Goal: Information Seeking & Learning: Learn about a topic

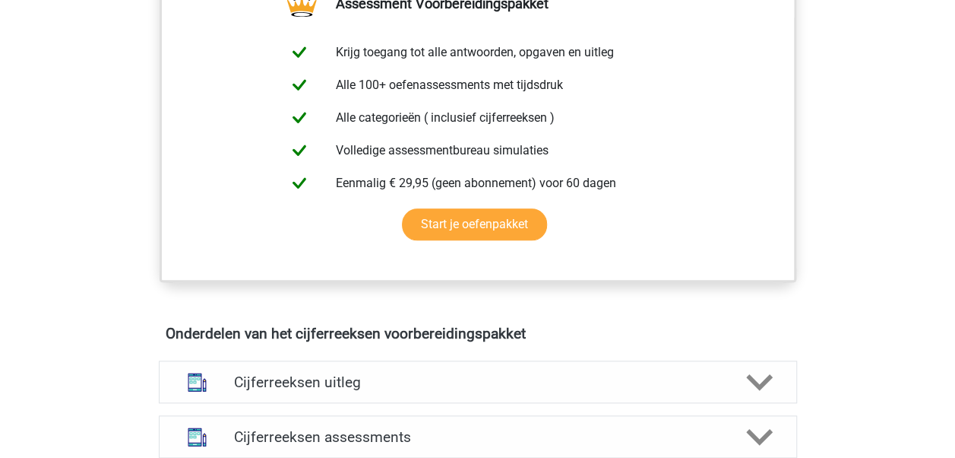
scroll to position [844, 0]
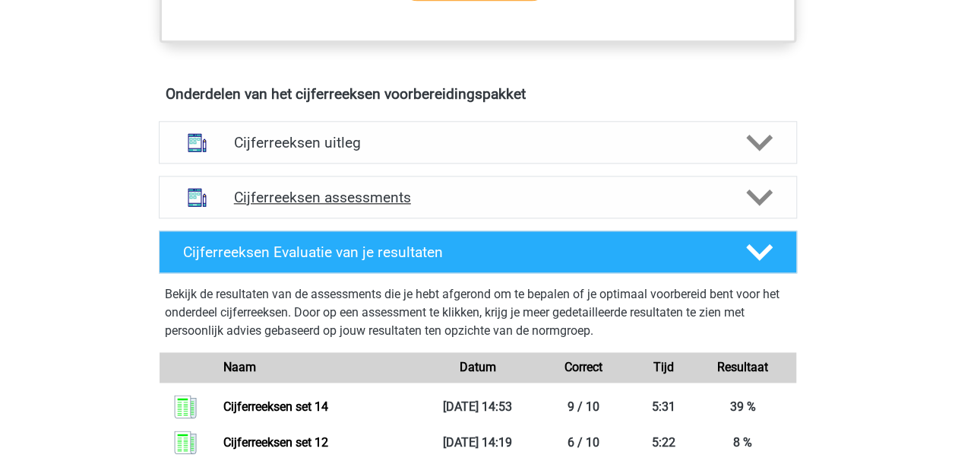
click at [425, 206] on h4 "Cijferreeksen assessments" at bounding box center [478, 197] width 488 height 17
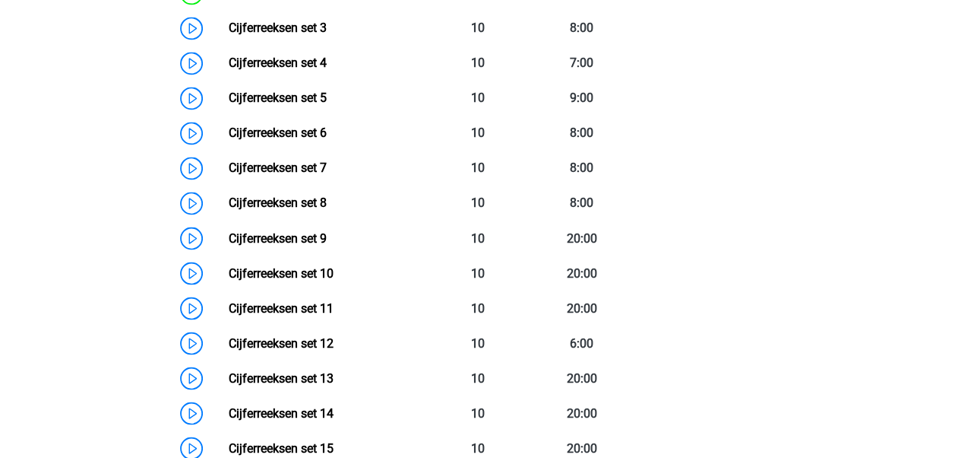
scroll to position [1236, 0]
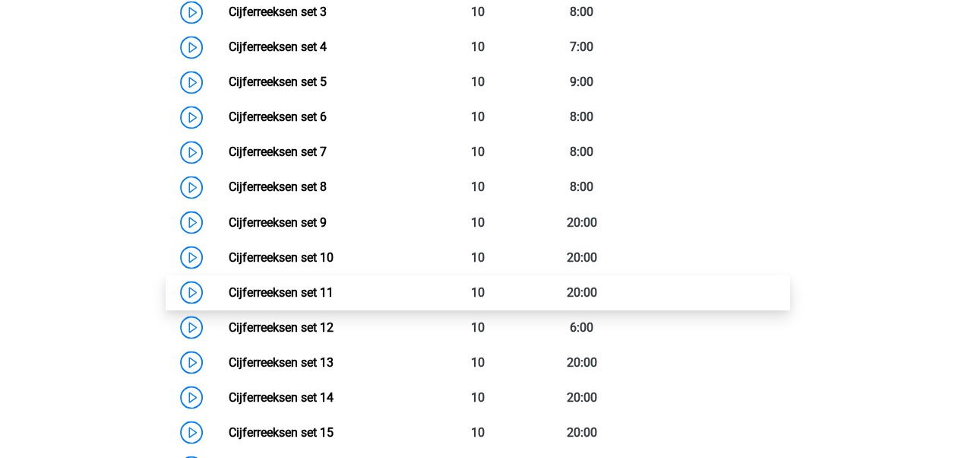
click at [334, 299] on link "Cijferreeksen set 11" at bounding box center [281, 291] width 105 height 14
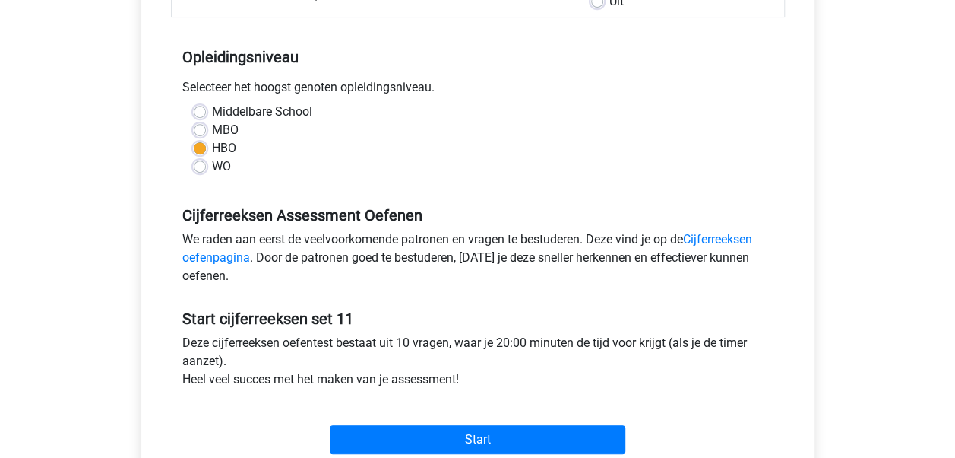
scroll to position [280, 0]
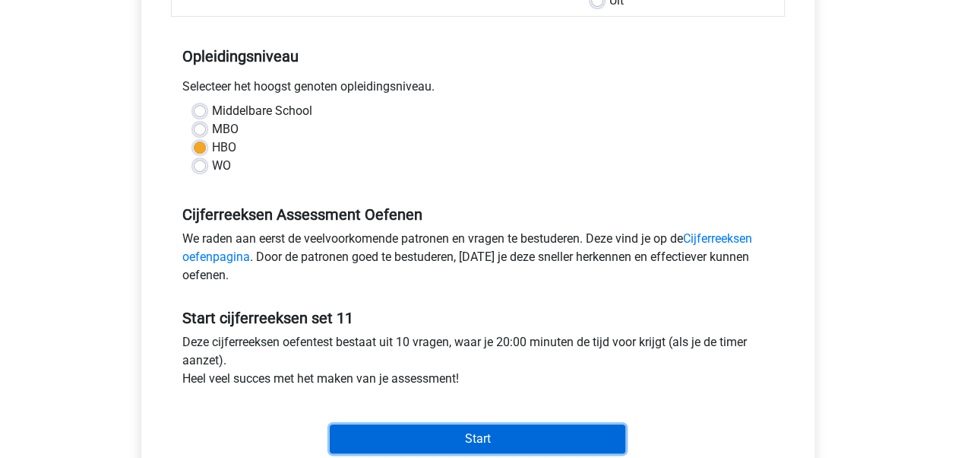
click at [531, 436] on input "Start" at bounding box center [478, 438] width 296 height 29
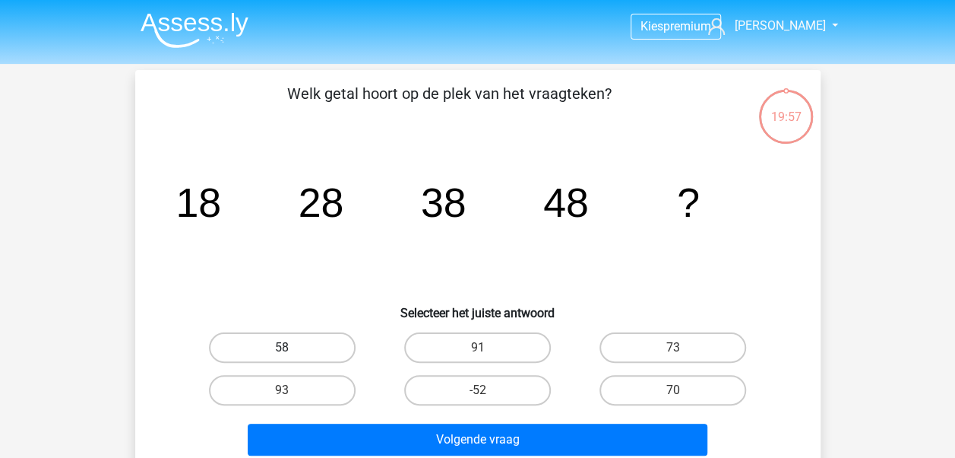
click at [293, 342] on label "58" at bounding box center [282, 347] width 147 height 30
click at [292, 347] on input "58" at bounding box center [287, 352] width 10 height 10
radio input "true"
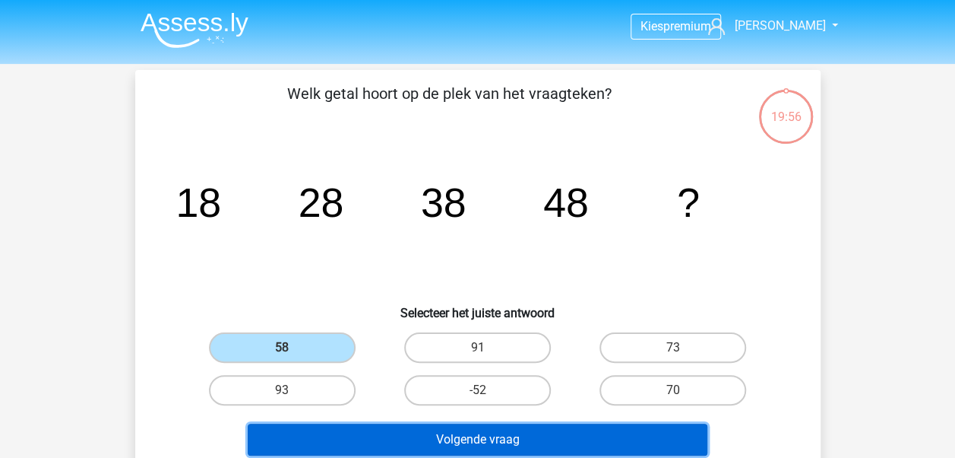
click at [398, 430] on button "Volgende vraag" at bounding box center [478, 439] width 460 height 32
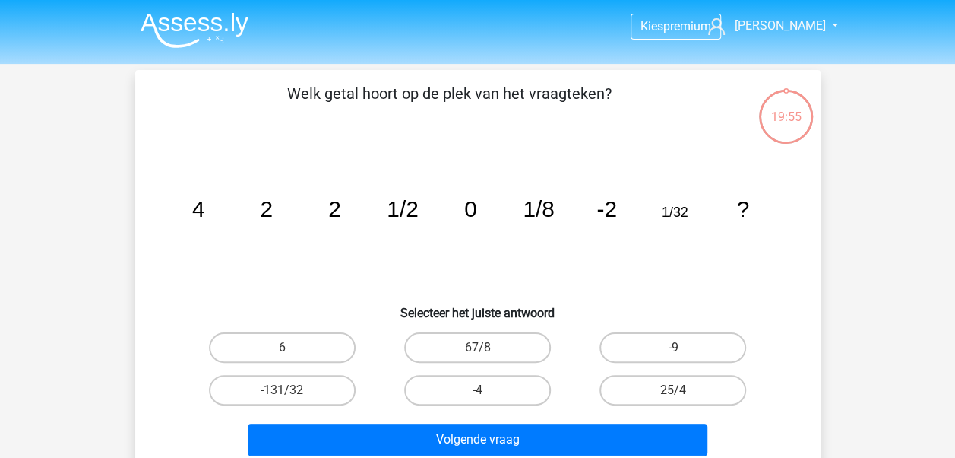
scroll to position [70, 0]
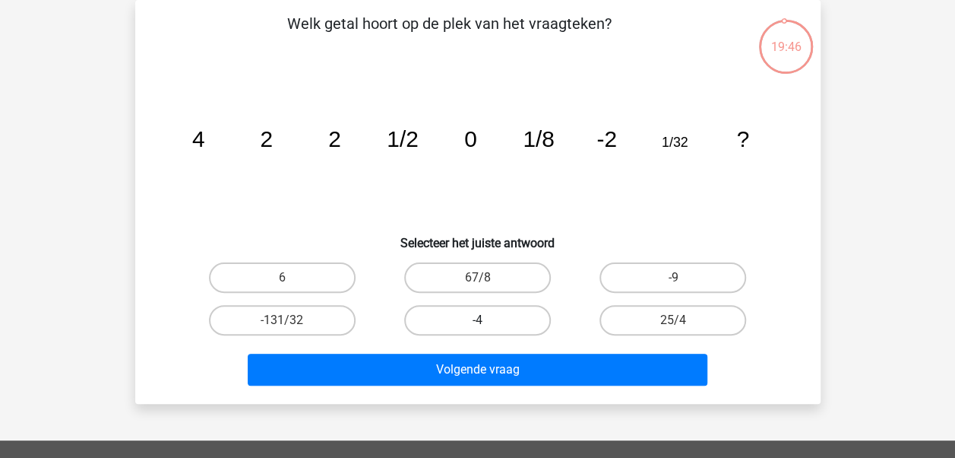
click at [509, 328] on label "-4" at bounding box center [477, 320] width 147 height 30
click at [487, 328] on input "-4" at bounding box center [482, 325] width 10 height 10
radio input "true"
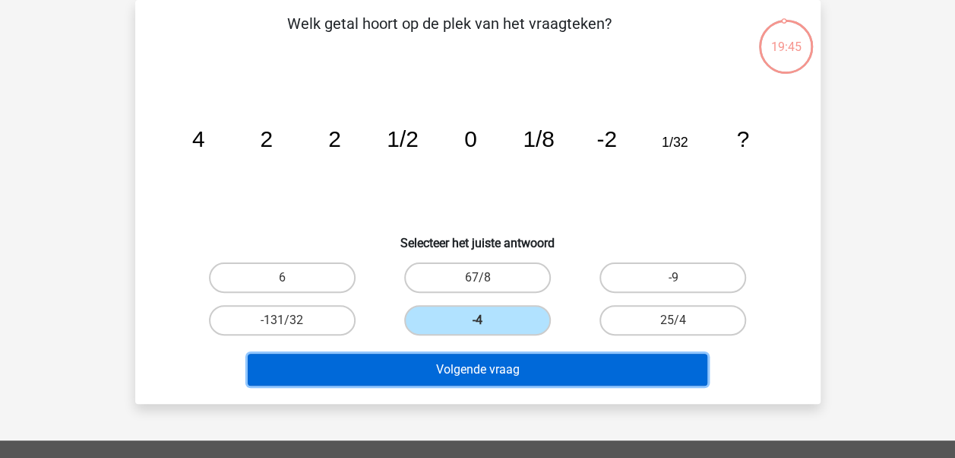
click at [540, 374] on button "Volgende vraag" at bounding box center [478, 369] width 460 height 32
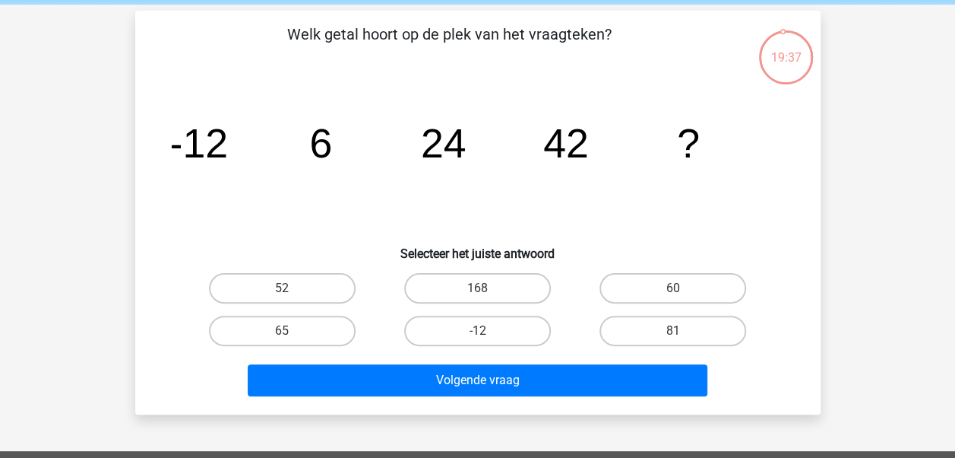
scroll to position [58, 0]
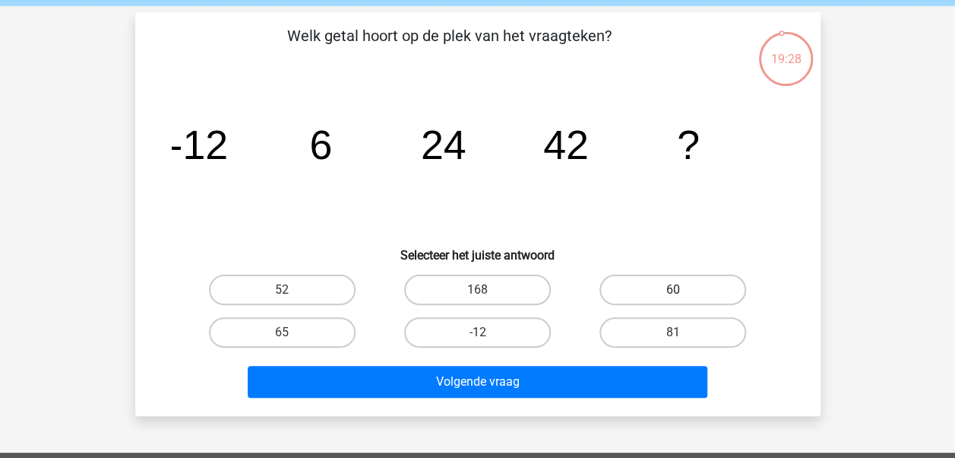
click at [626, 292] on label "60" at bounding box center [673, 289] width 147 height 30
click at [673, 292] on input "60" at bounding box center [678, 295] width 10 height 10
radio input "true"
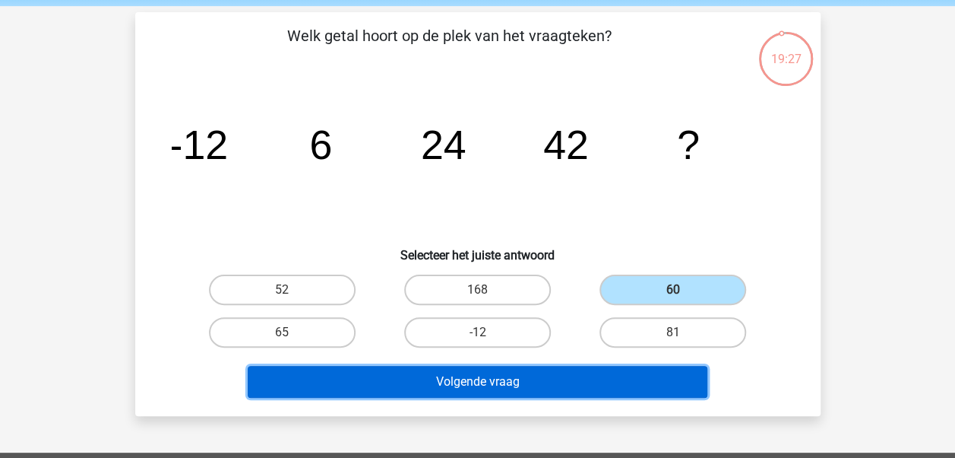
click at [558, 373] on button "Volgende vraag" at bounding box center [478, 382] width 460 height 32
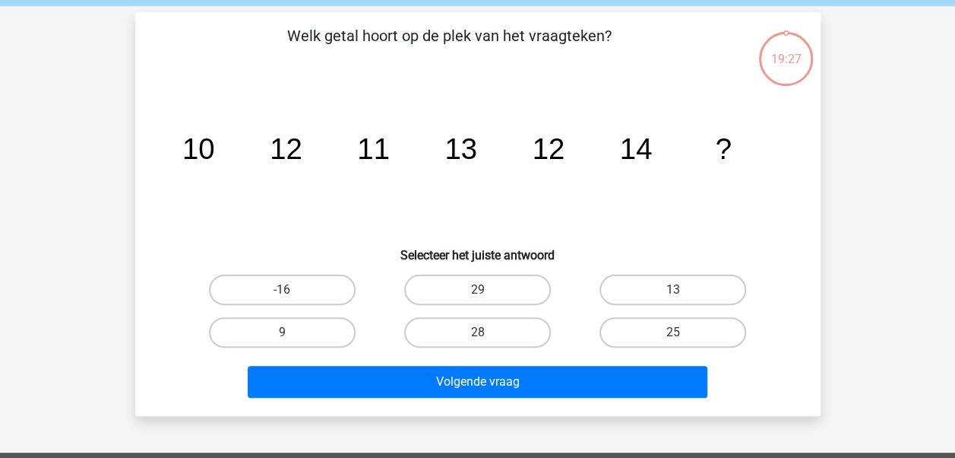
scroll to position [70, 0]
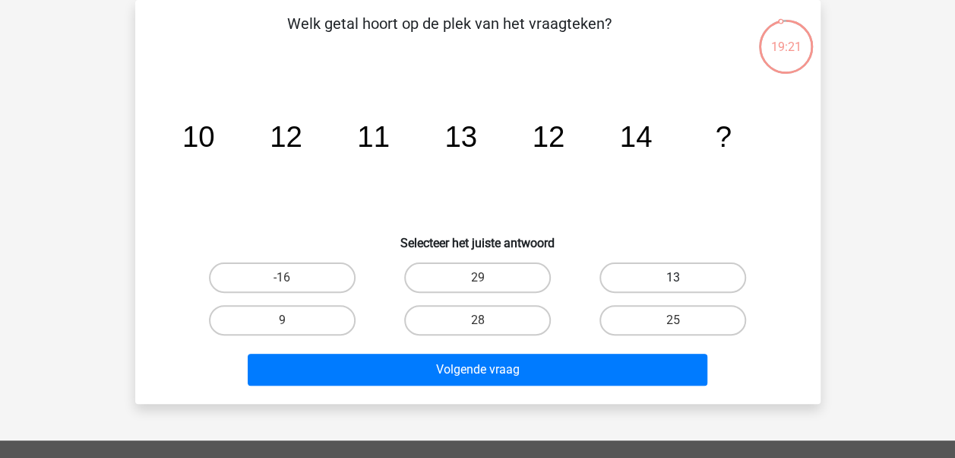
click at [672, 278] on label "13" at bounding box center [673, 277] width 147 height 30
click at [673, 278] on input "13" at bounding box center [678, 282] width 10 height 10
radio input "true"
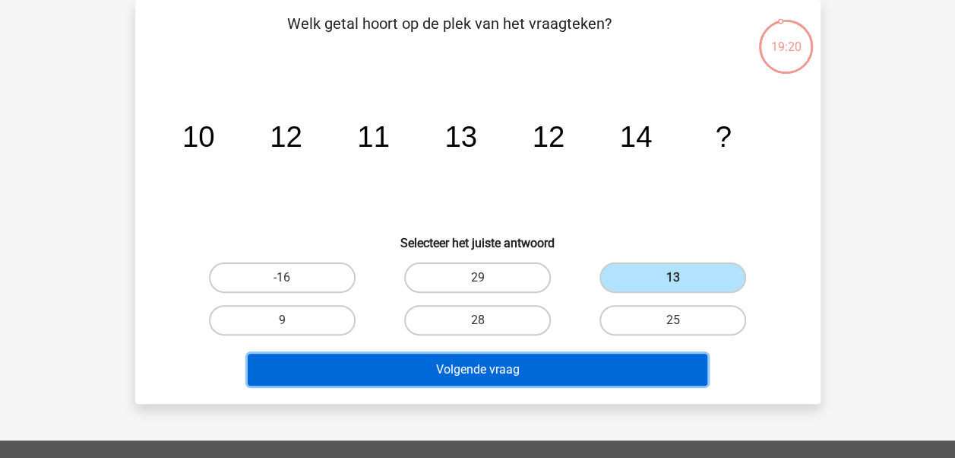
click at [526, 371] on button "Volgende vraag" at bounding box center [478, 369] width 460 height 32
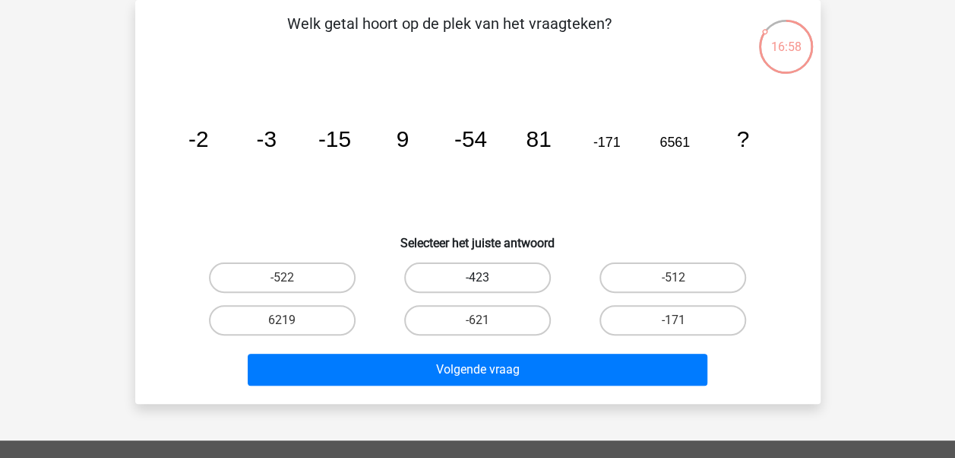
click at [506, 274] on label "-423" at bounding box center [477, 277] width 147 height 30
click at [487, 277] on input "-423" at bounding box center [482, 282] width 10 height 10
radio input "true"
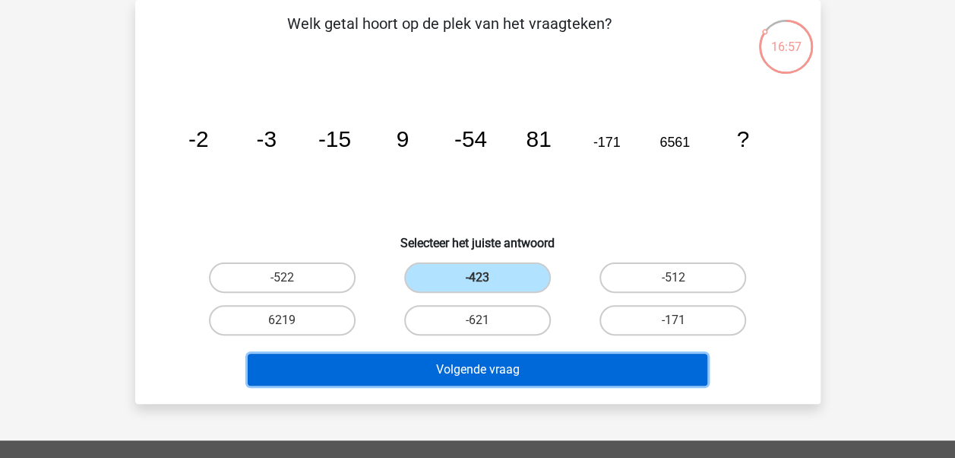
click at [505, 370] on button "Volgende vraag" at bounding box center [478, 369] width 460 height 32
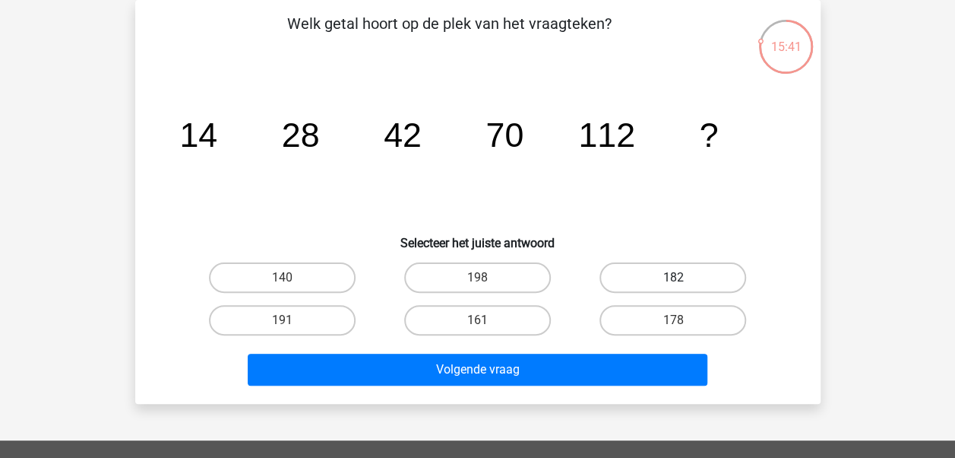
click at [694, 268] on label "182" at bounding box center [673, 277] width 147 height 30
click at [683, 277] on input "182" at bounding box center [678, 282] width 10 height 10
radio input "true"
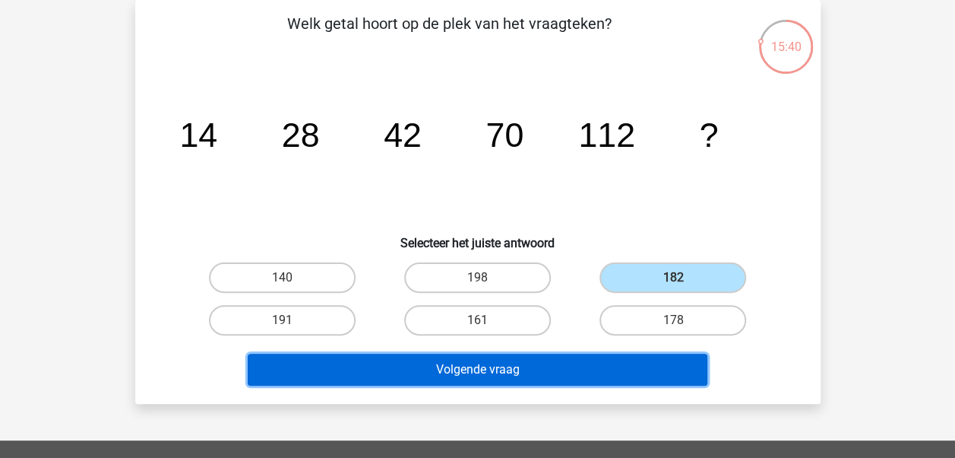
click at [564, 356] on button "Volgende vraag" at bounding box center [478, 369] width 460 height 32
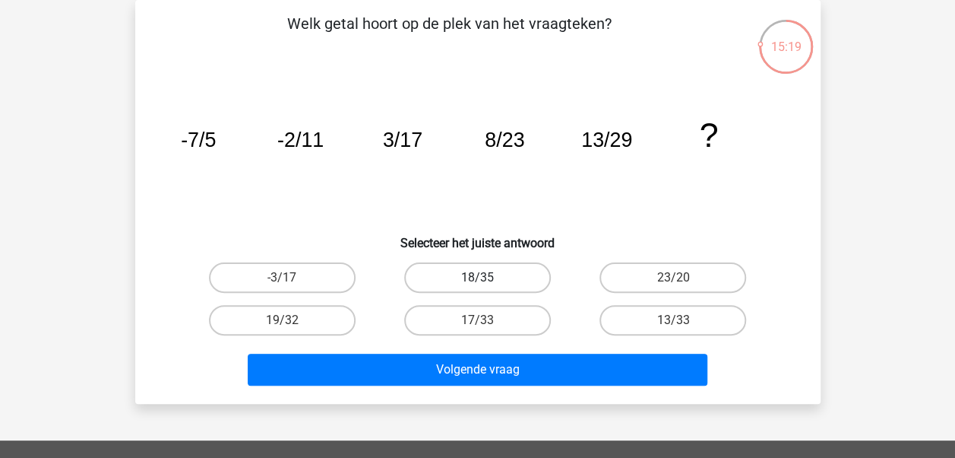
click at [506, 279] on label "18/35" at bounding box center [477, 277] width 147 height 30
click at [487, 279] on input "18/35" at bounding box center [482, 282] width 10 height 10
radio input "true"
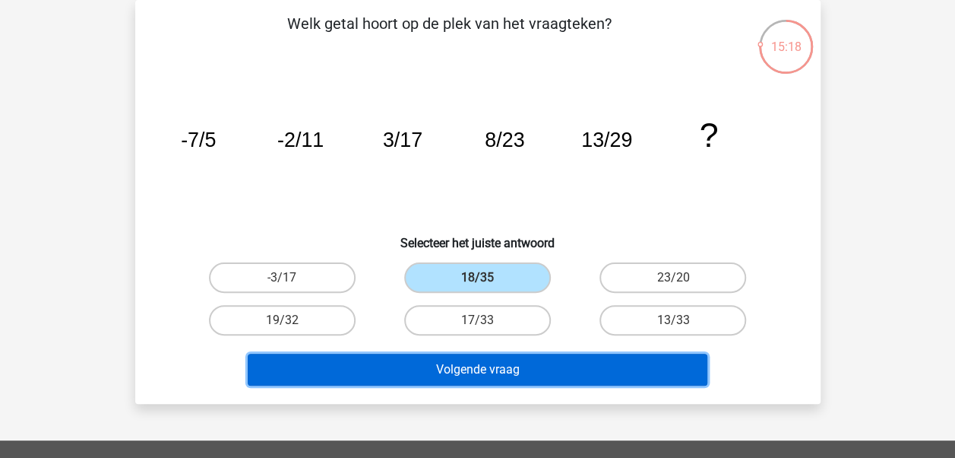
click at [537, 379] on button "Volgende vraag" at bounding box center [478, 369] width 460 height 32
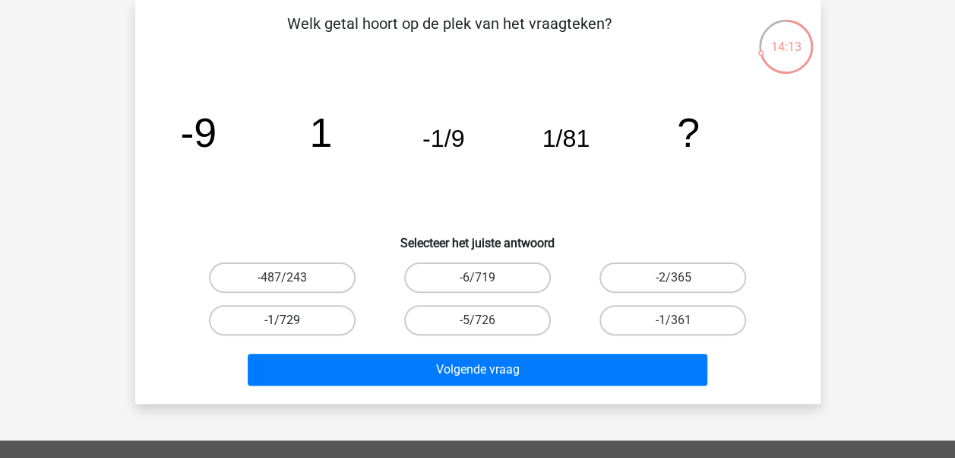
click at [304, 315] on label "-1/729" at bounding box center [282, 320] width 147 height 30
click at [292, 320] on input "-1/729" at bounding box center [287, 325] width 10 height 10
radio input "true"
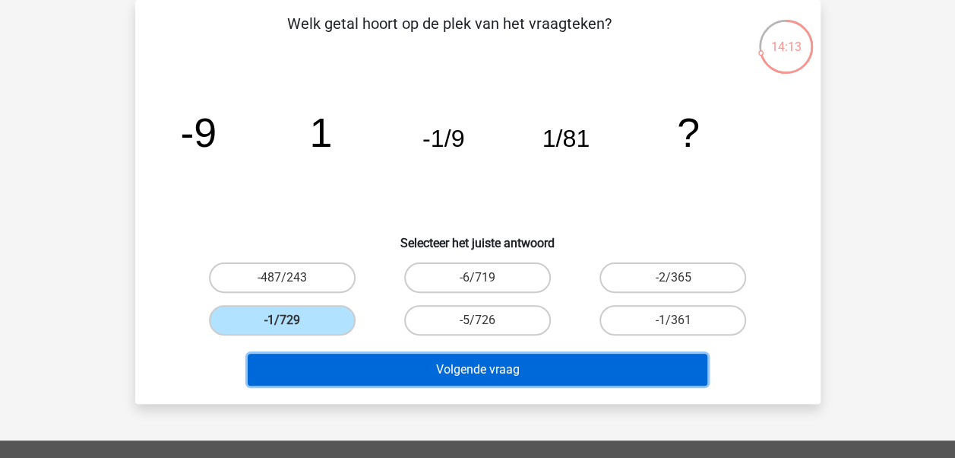
click at [383, 360] on button "Volgende vraag" at bounding box center [478, 369] width 460 height 32
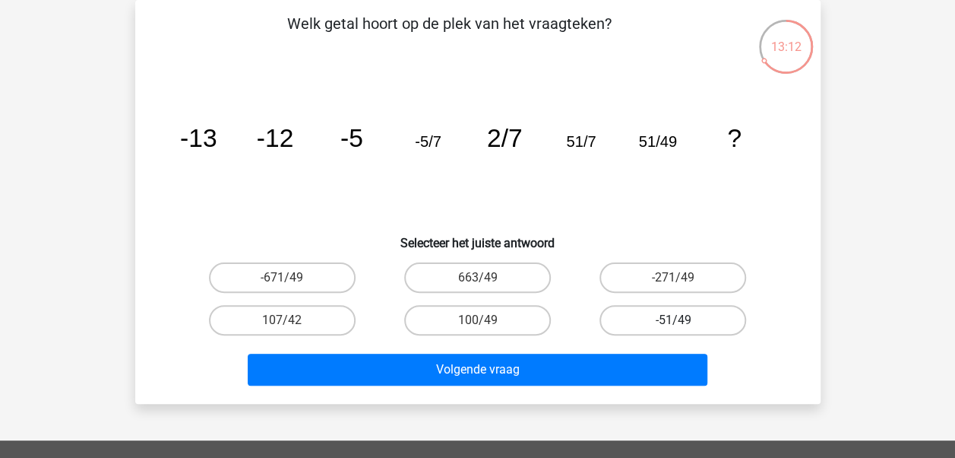
click at [667, 327] on label "-51/49" at bounding box center [673, 320] width 147 height 30
click at [673, 327] on input "-51/49" at bounding box center [678, 325] width 10 height 10
radio input "true"
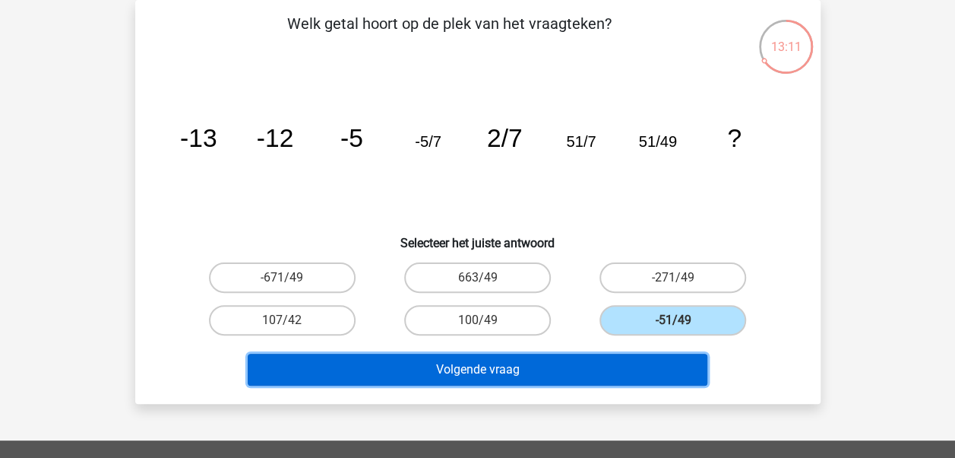
click at [606, 379] on button "Volgende vraag" at bounding box center [478, 369] width 460 height 32
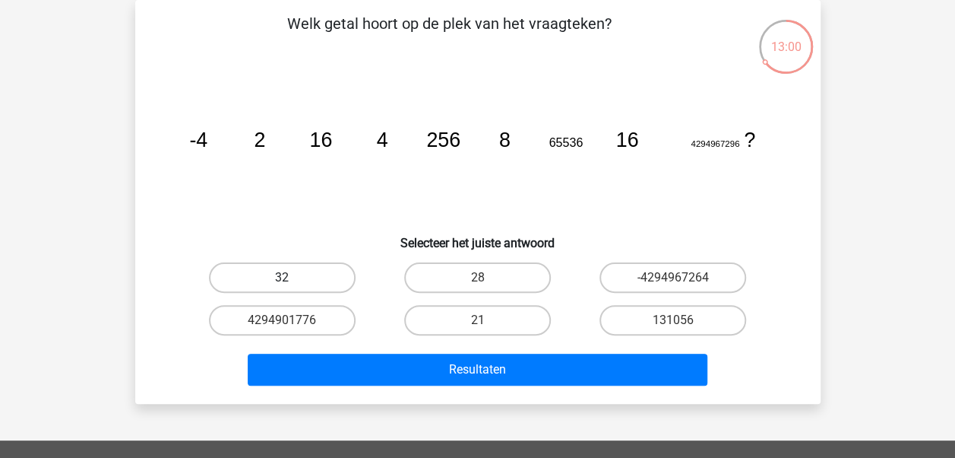
click at [298, 281] on label "32" at bounding box center [282, 277] width 147 height 30
click at [292, 281] on input "32" at bounding box center [287, 282] width 10 height 10
radio input "true"
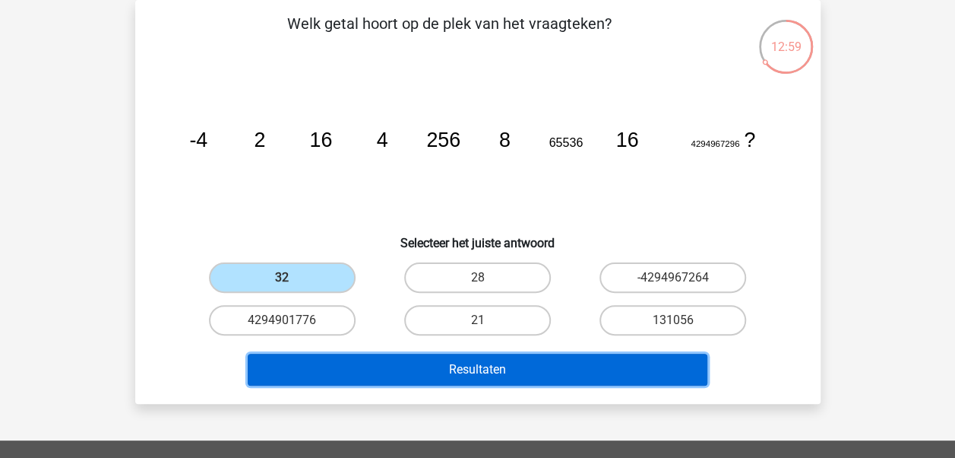
click at [363, 375] on button "Resultaten" at bounding box center [478, 369] width 460 height 32
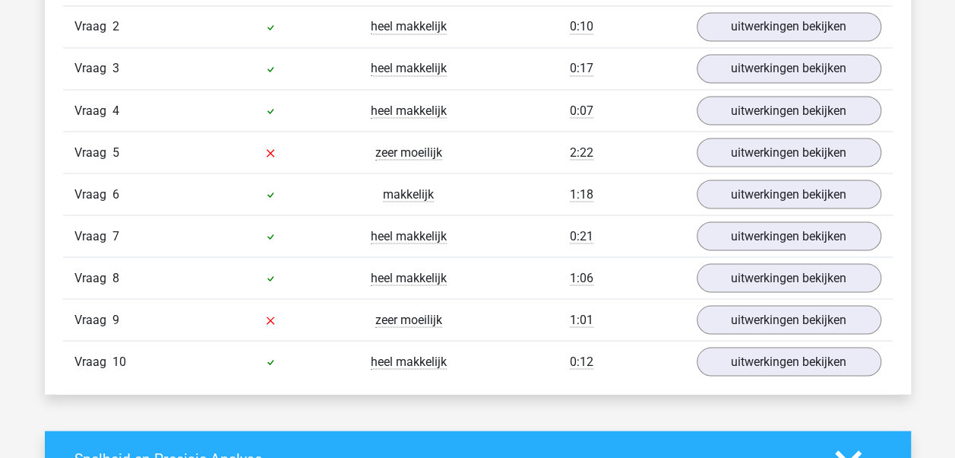
scroll to position [1341, 0]
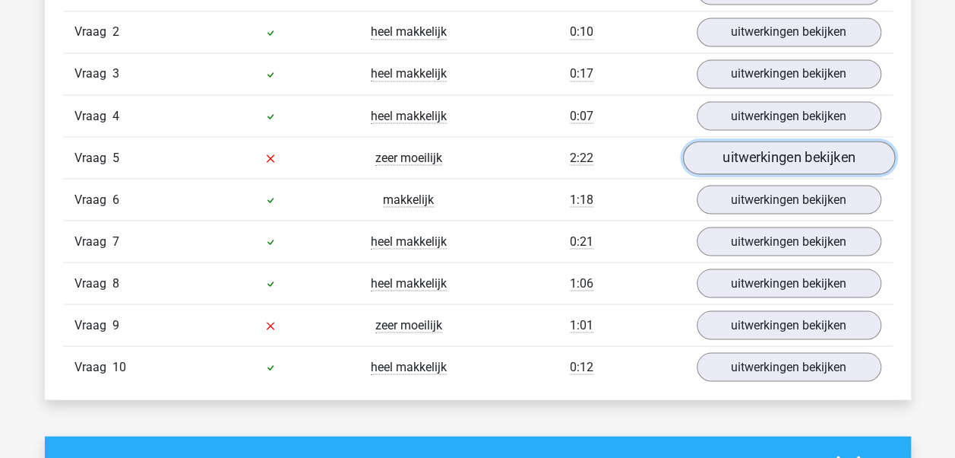
click at [720, 158] on link "uitwerkingen bekijken" at bounding box center [789, 157] width 212 height 33
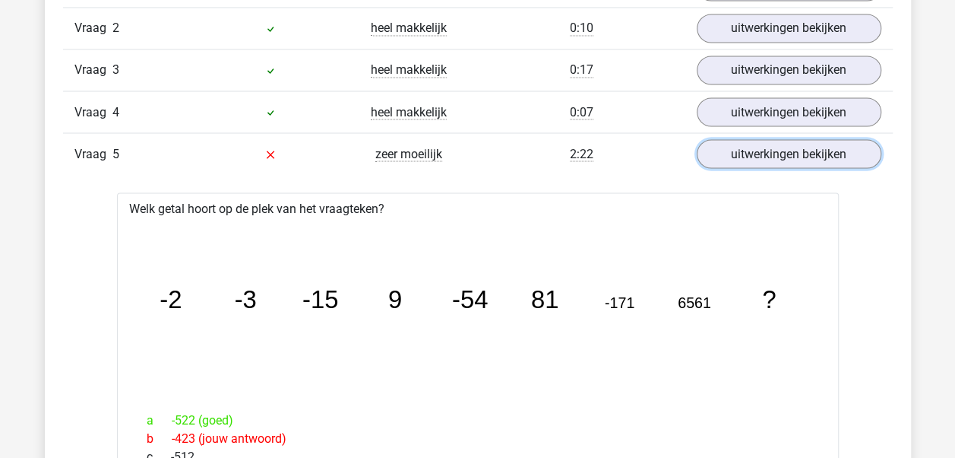
scroll to position [1439, 0]
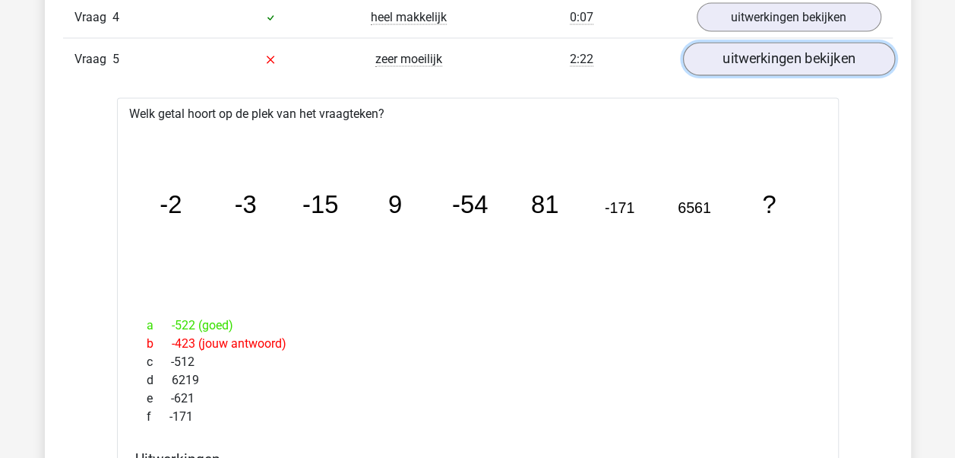
click at [748, 66] on link "uitwerkingen bekijken" at bounding box center [789, 59] width 212 height 33
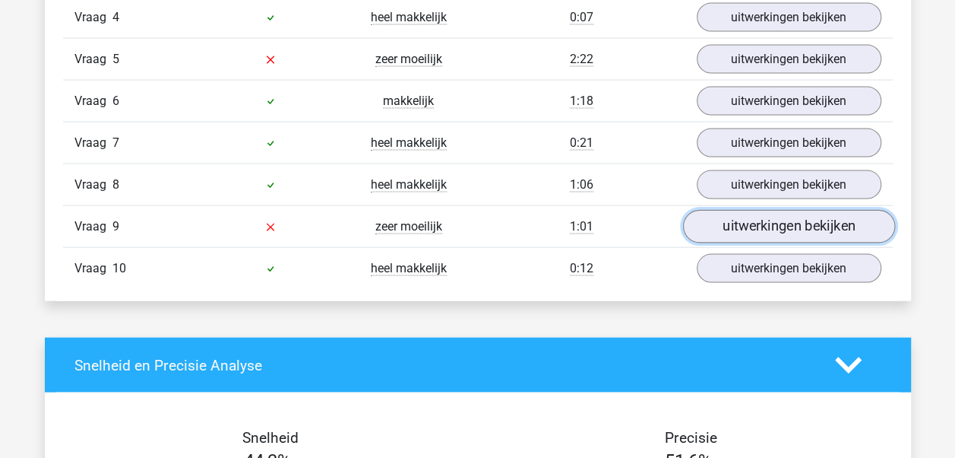
click at [749, 219] on link "uitwerkingen bekijken" at bounding box center [789, 227] width 212 height 33
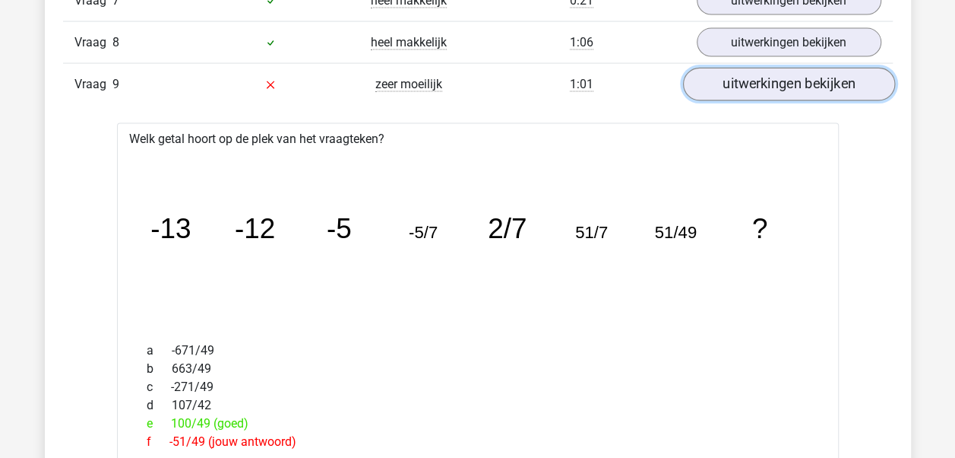
scroll to position [1636, 0]
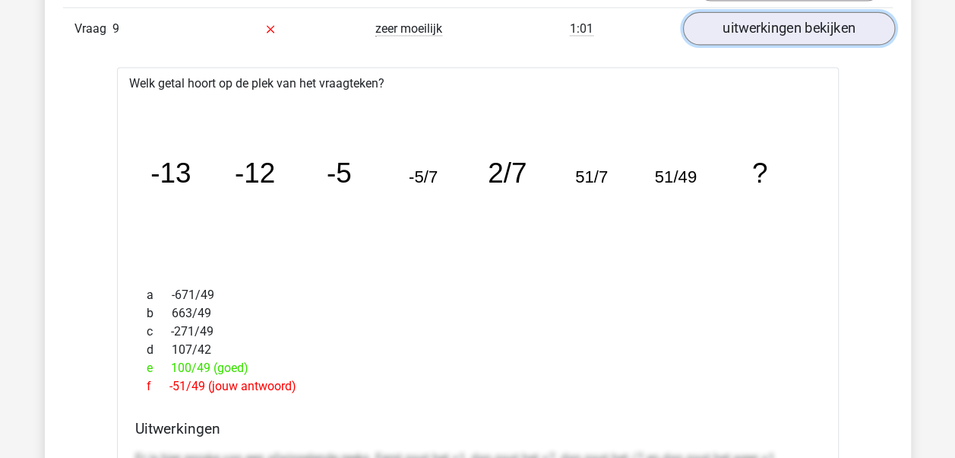
click at [757, 30] on link "uitwerkingen bekijken" at bounding box center [789, 29] width 212 height 33
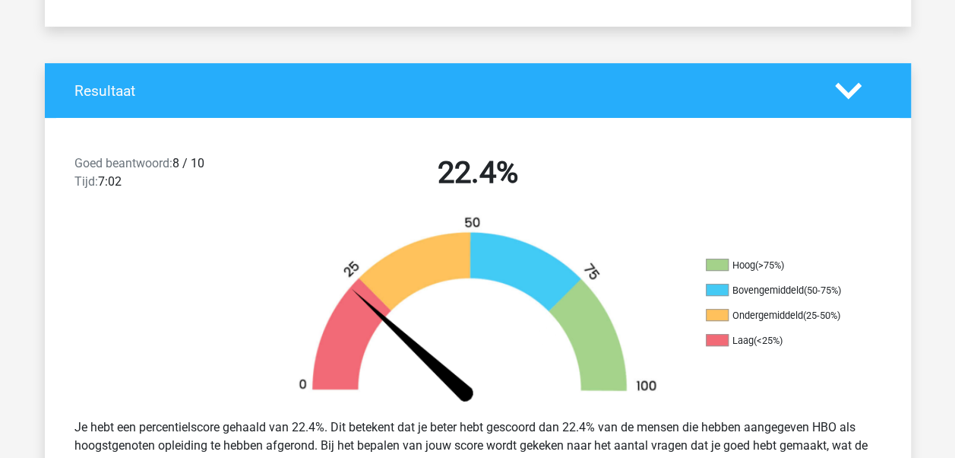
scroll to position [0, 0]
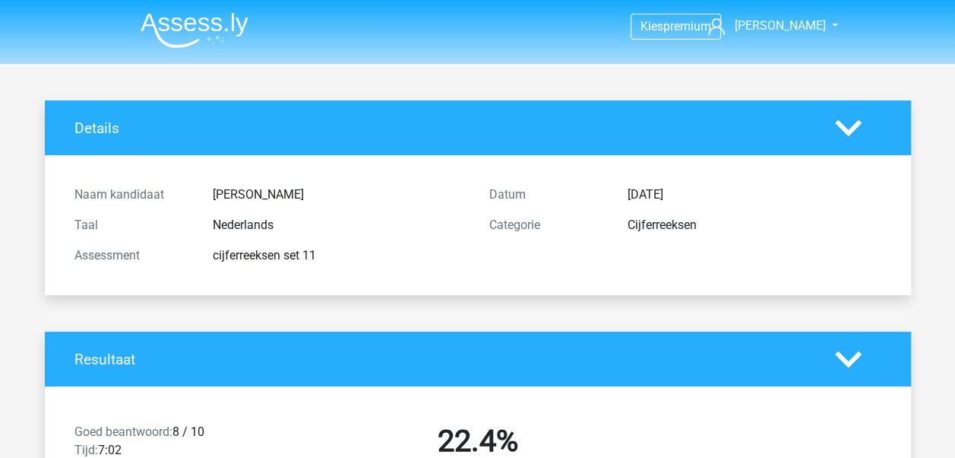
click at [219, 24] on img at bounding box center [195, 30] width 108 height 36
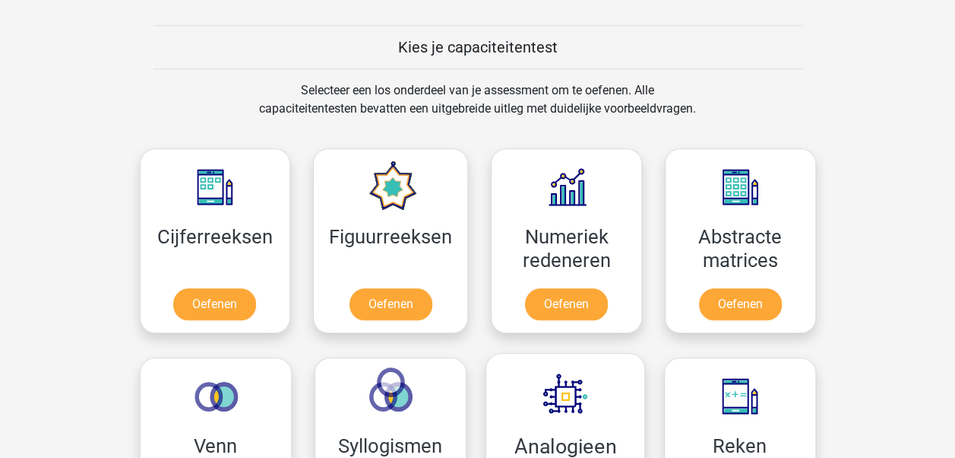
scroll to position [782, 0]
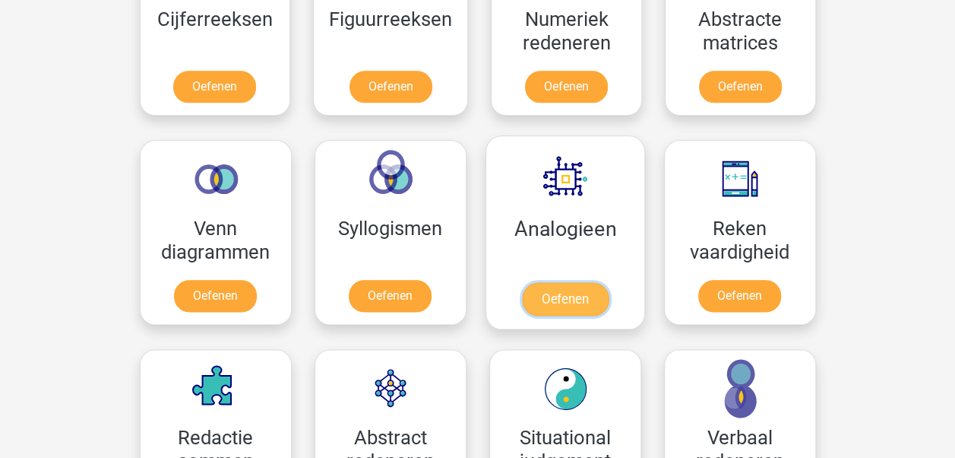
click at [576, 288] on link "Oefenen" at bounding box center [564, 298] width 87 height 33
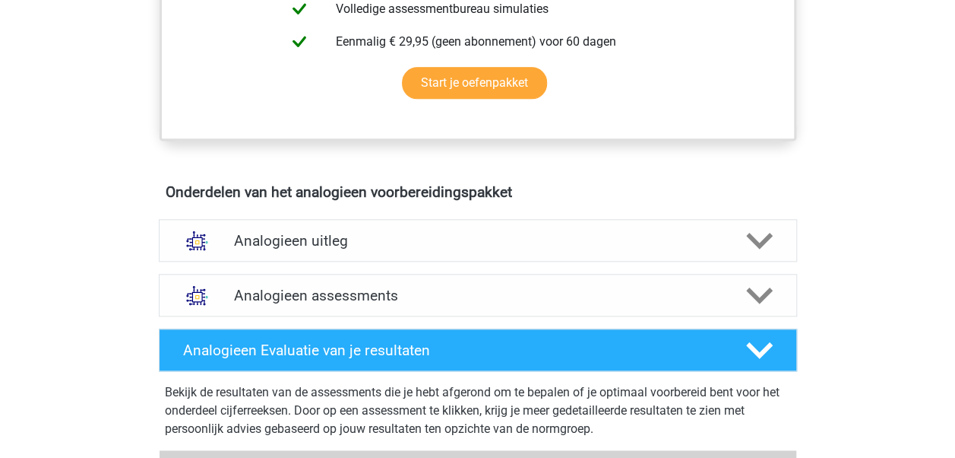
scroll to position [711, 0]
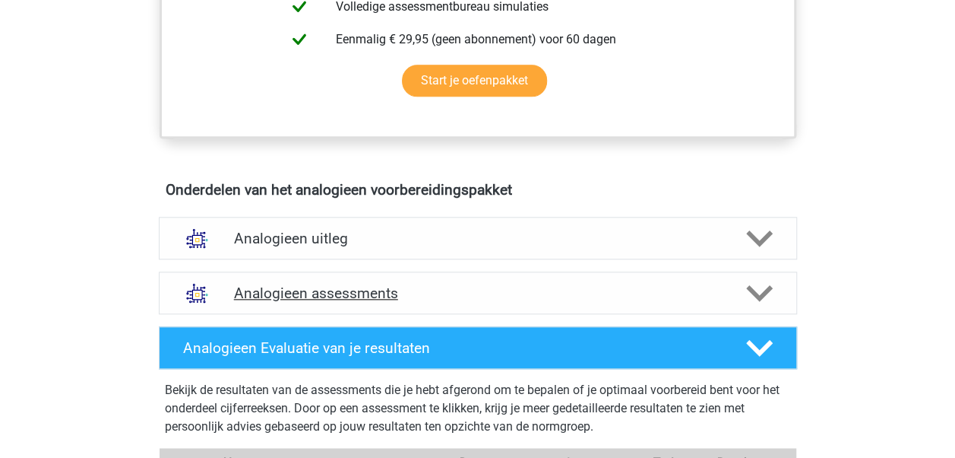
click at [496, 289] on h4 "Analogieen assessments" at bounding box center [478, 292] width 488 height 17
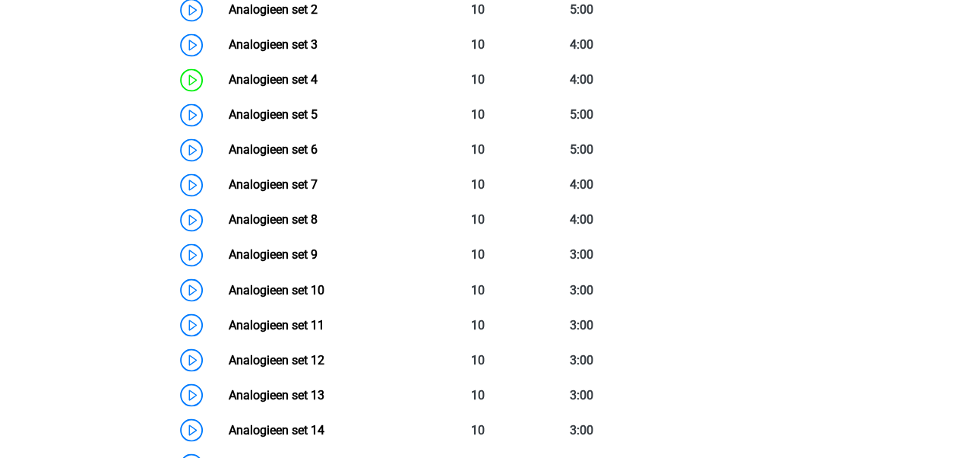
scroll to position [1167, 0]
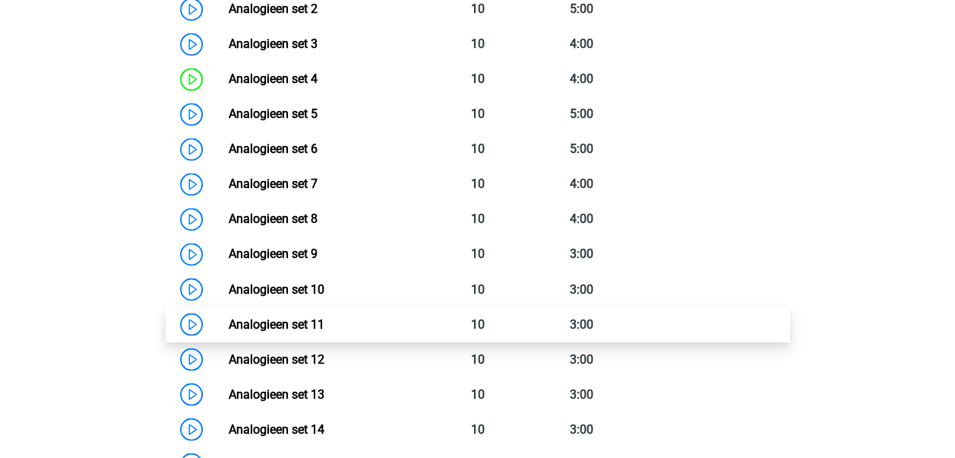
click at [325, 316] on link "Analogieen set 11" at bounding box center [277, 323] width 96 height 14
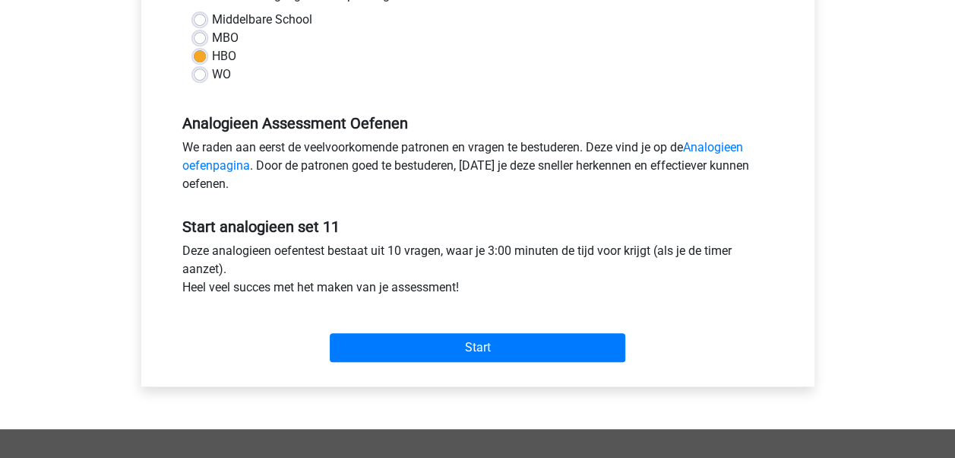
scroll to position [372, 0]
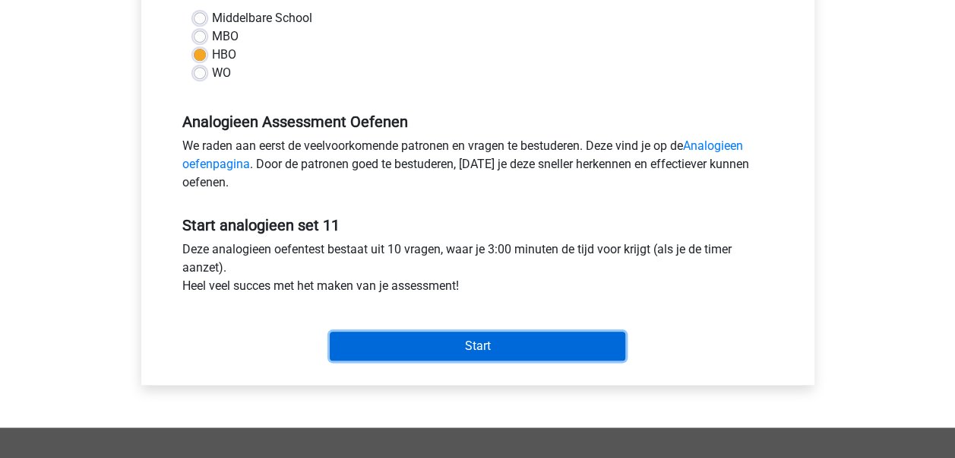
click at [513, 331] on input "Start" at bounding box center [478, 345] width 296 height 29
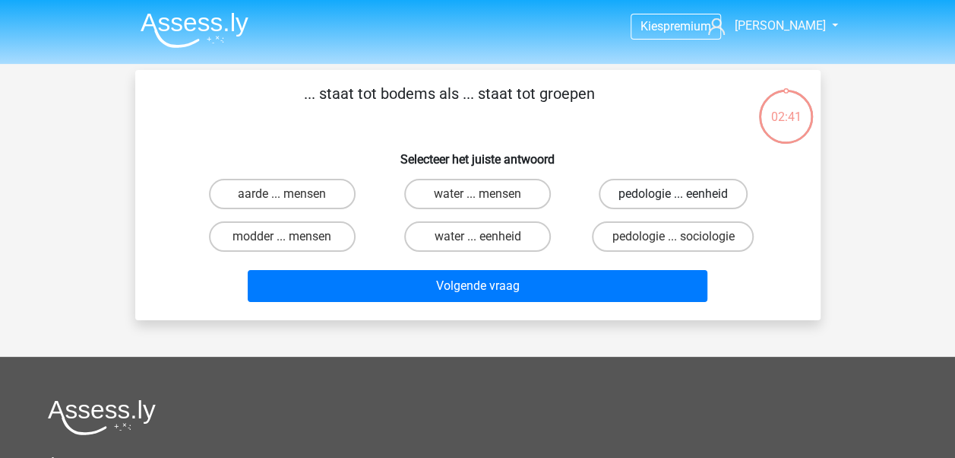
click at [694, 190] on label "pedologie ... eenheid" at bounding box center [673, 194] width 149 height 30
click at [683, 194] on input "pedologie ... eenheid" at bounding box center [678, 199] width 10 height 10
radio input "true"
click at [667, 228] on label "pedologie ... sociologie" at bounding box center [673, 236] width 162 height 30
click at [673, 236] on input "pedologie ... sociologie" at bounding box center [678, 241] width 10 height 10
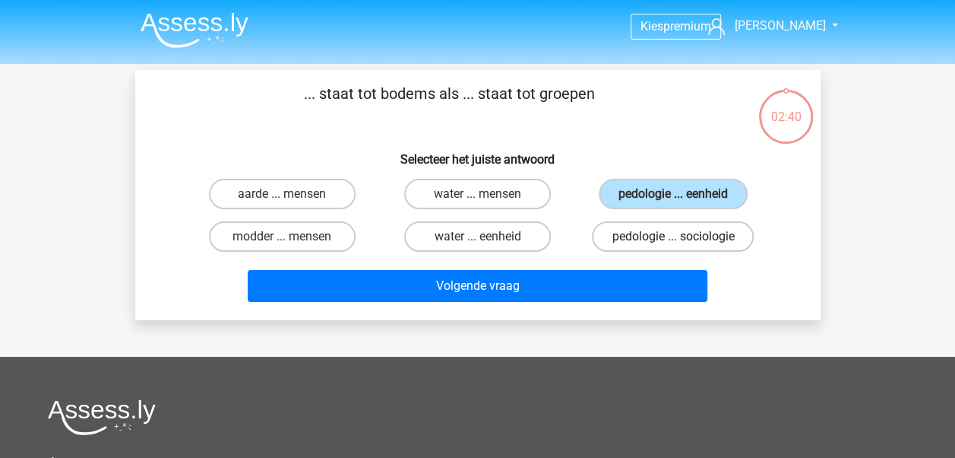
radio input "true"
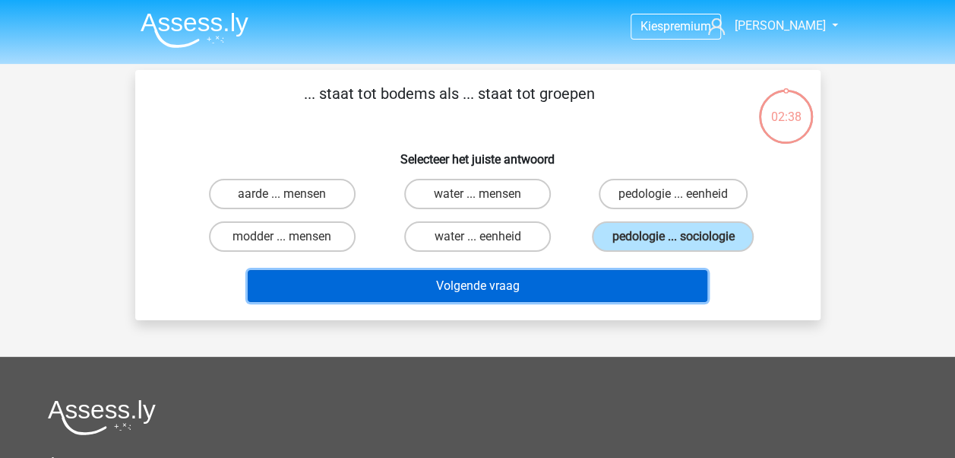
click at [563, 277] on button "Volgende vraag" at bounding box center [478, 286] width 460 height 32
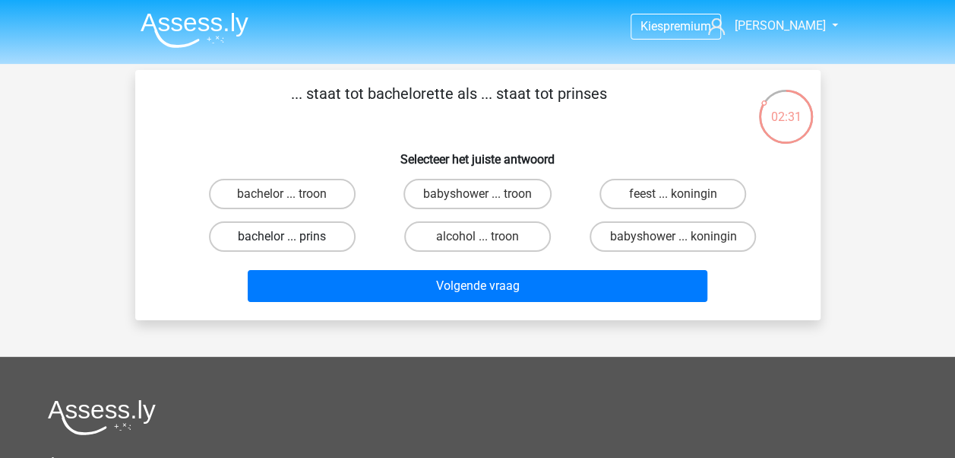
click at [298, 239] on label "bachelor ... prins" at bounding box center [282, 236] width 147 height 30
click at [292, 239] on input "bachelor ... prins" at bounding box center [287, 241] width 10 height 10
radio input "true"
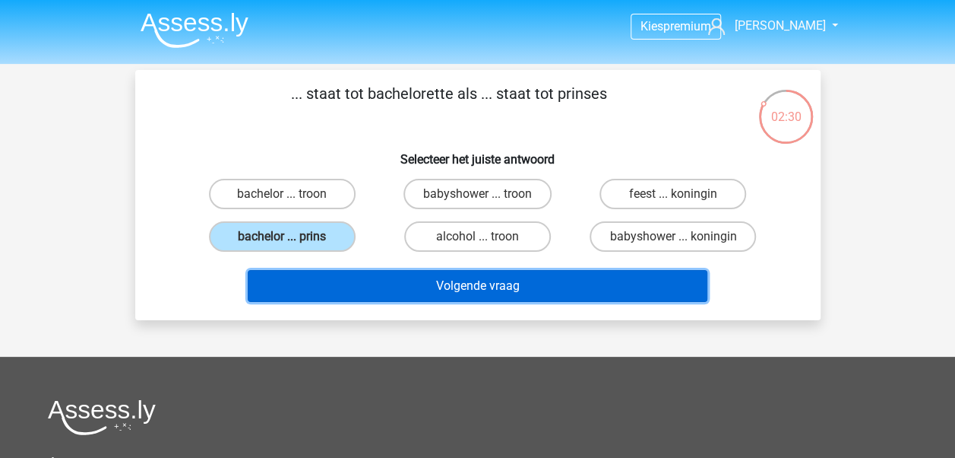
click at [362, 287] on button "Volgende vraag" at bounding box center [478, 286] width 460 height 32
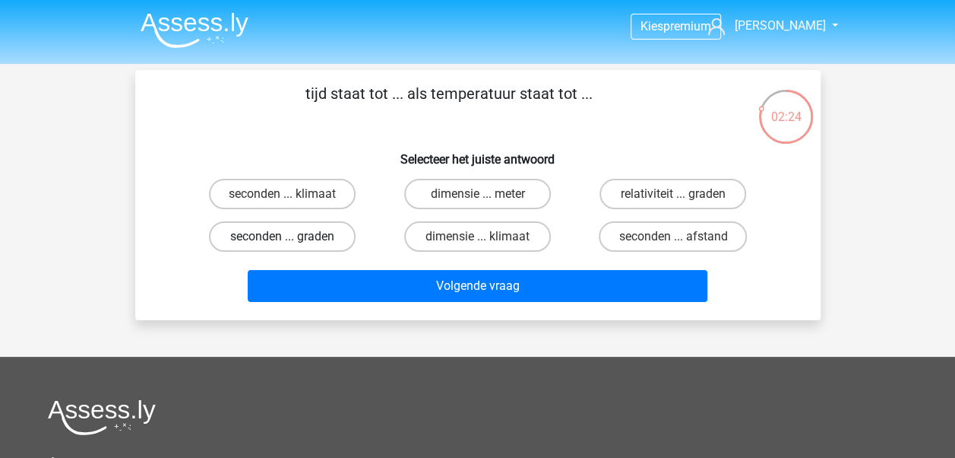
click at [325, 233] on label "seconden ... graden" at bounding box center [282, 236] width 147 height 30
click at [292, 236] on input "seconden ... graden" at bounding box center [287, 241] width 10 height 10
radio input "true"
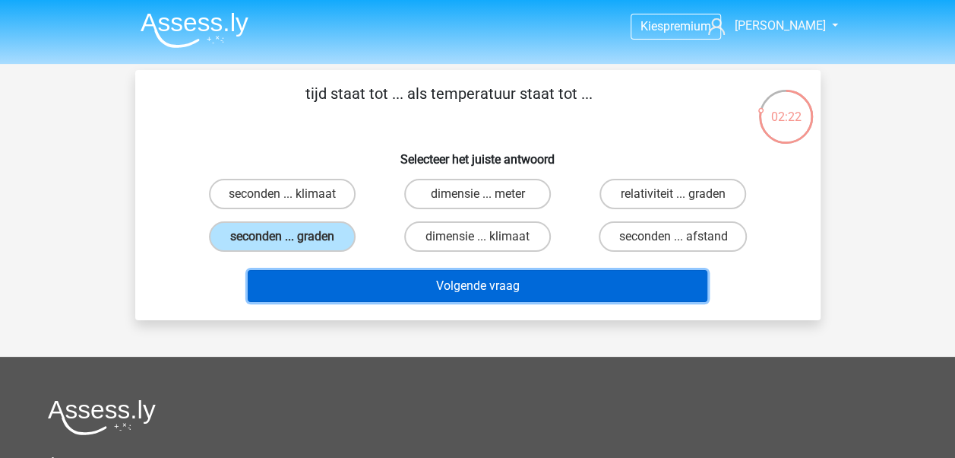
click at [357, 289] on button "Volgende vraag" at bounding box center [478, 286] width 460 height 32
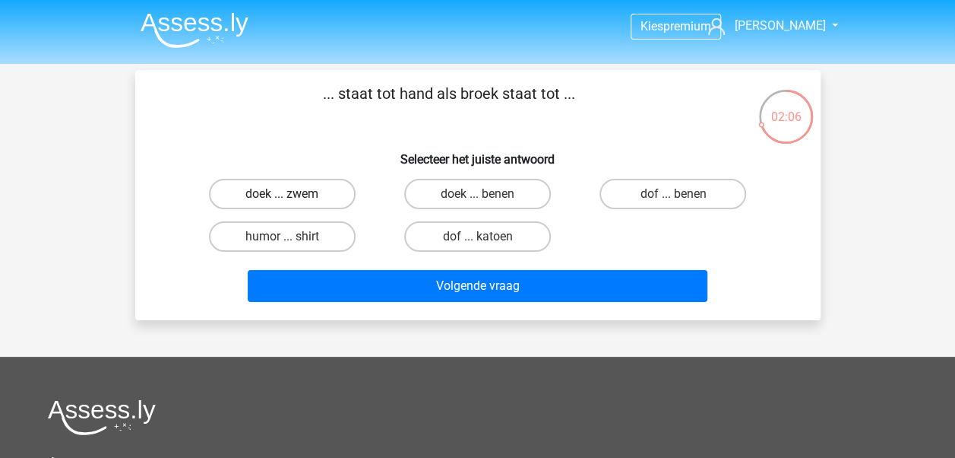
click at [315, 197] on label "doek ... zwem" at bounding box center [282, 194] width 147 height 30
click at [292, 197] on input "doek ... zwem" at bounding box center [287, 199] width 10 height 10
radio input "true"
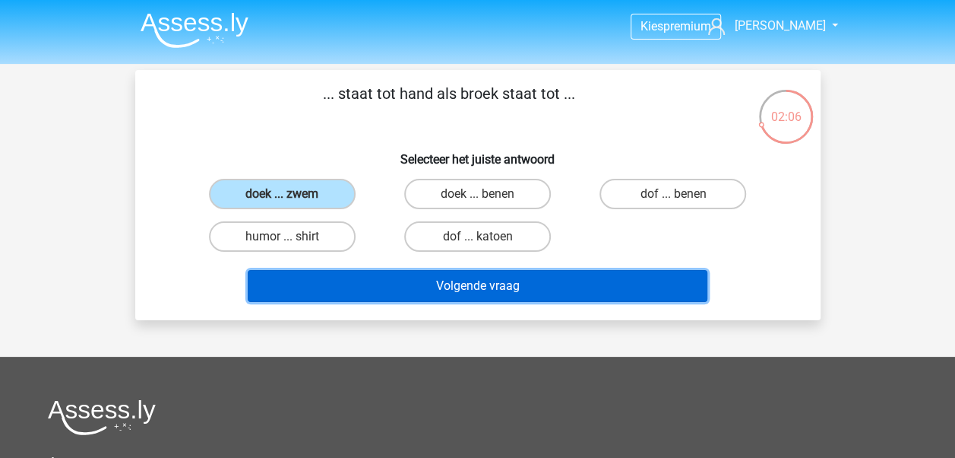
click at [339, 283] on button "Volgende vraag" at bounding box center [478, 286] width 460 height 32
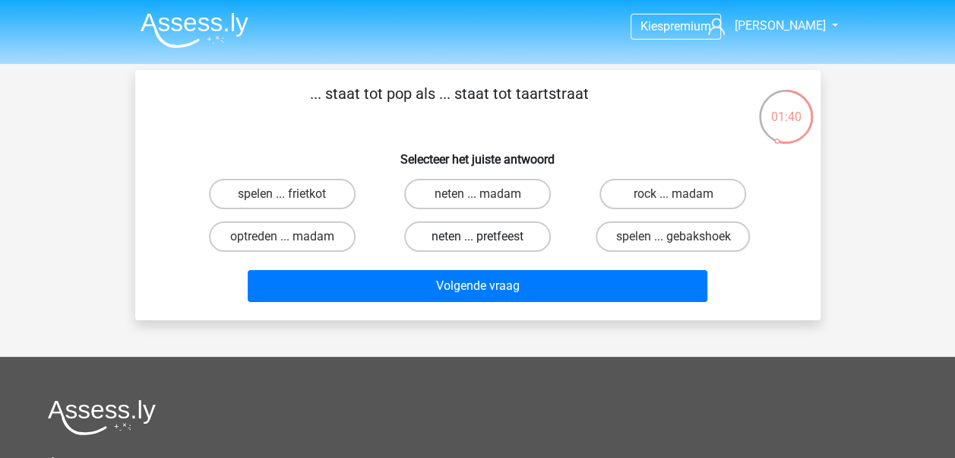
click at [505, 231] on label "neten ... pretfeest" at bounding box center [477, 236] width 147 height 30
click at [487, 236] on input "neten ... pretfeest" at bounding box center [482, 241] width 10 height 10
radio input "true"
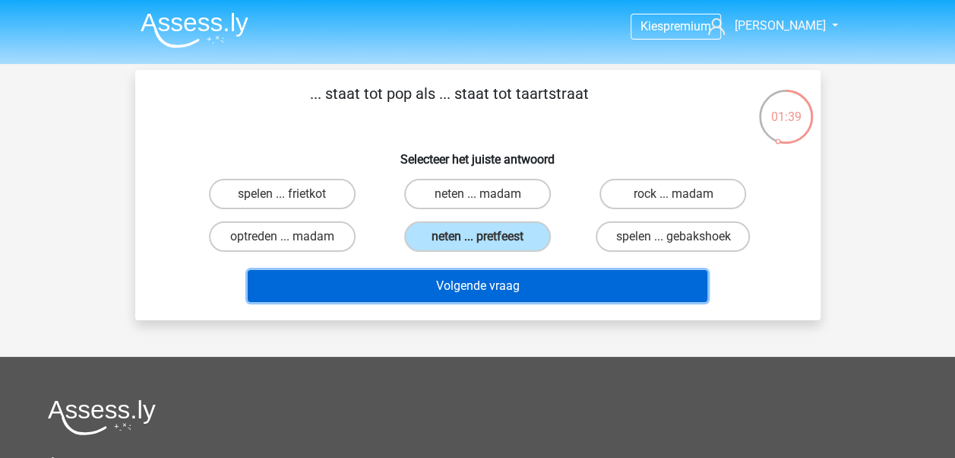
click at [518, 287] on button "Volgende vraag" at bounding box center [478, 286] width 460 height 32
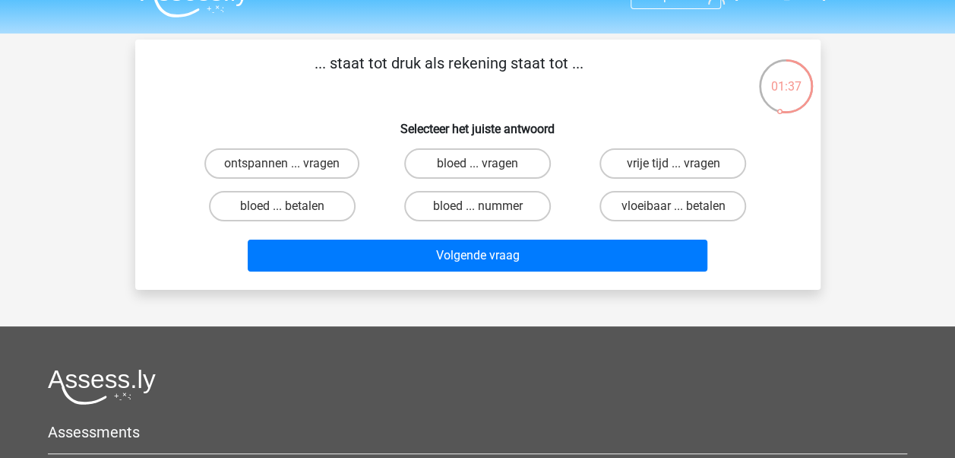
scroll to position [29, 0]
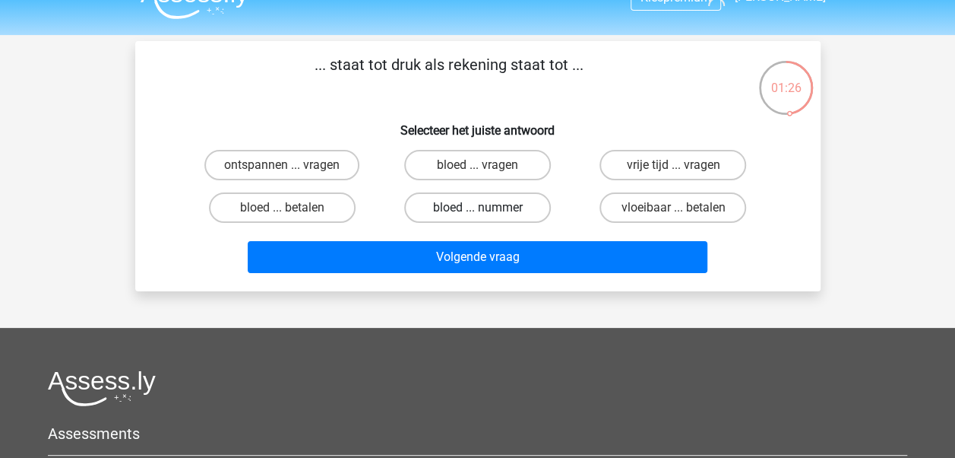
click at [517, 207] on label "bloed ... nummer" at bounding box center [477, 207] width 147 height 30
click at [487, 208] on input "bloed ... nummer" at bounding box center [482, 213] width 10 height 10
radio input "true"
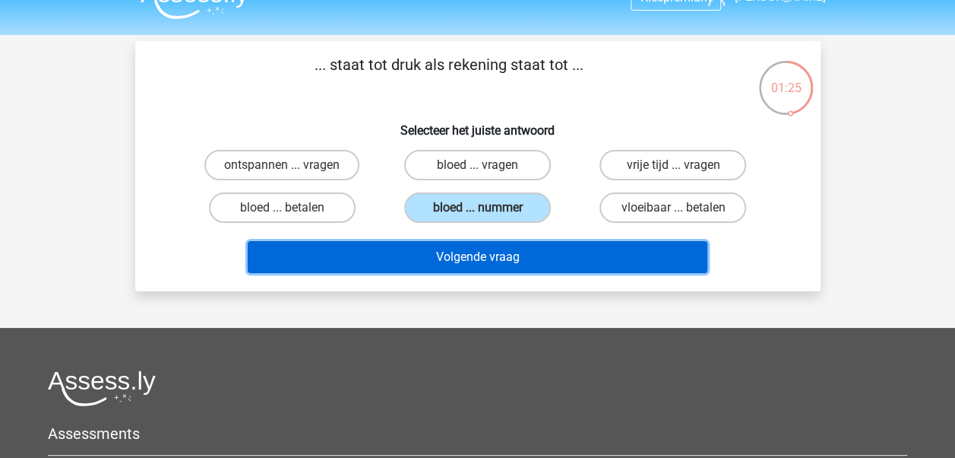
click at [508, 259] on button "Volgende vraag" at bounding box center [478, 257] width 460 height 32
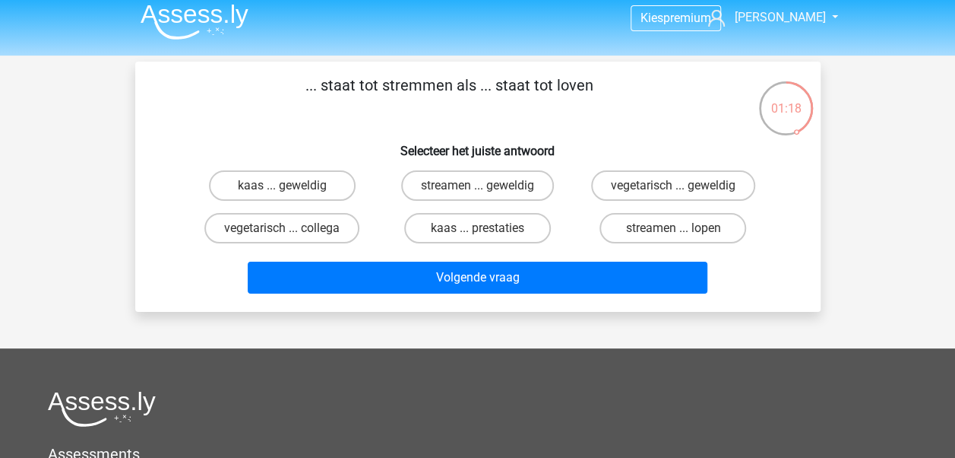
scroll to position [0, 0]
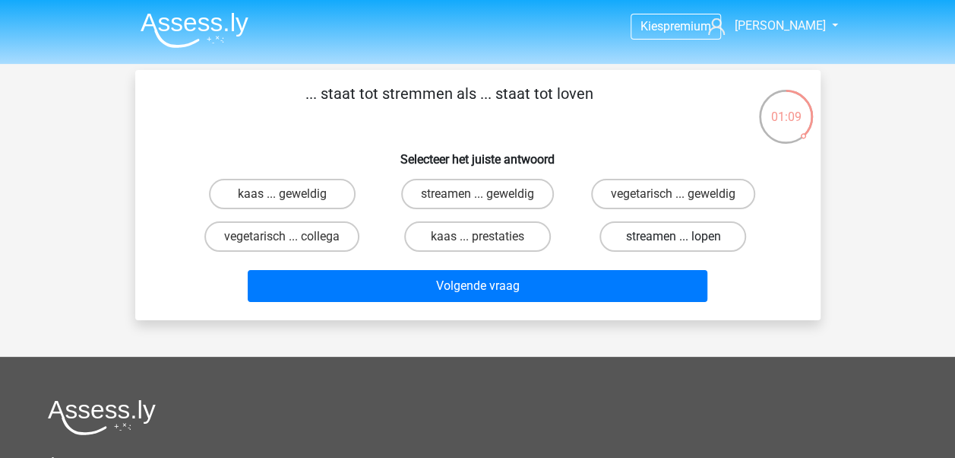
click at [625, 228] on label "streamen ... lopen" at bounding box center [673, 236] width 147 height 30
click at [673, 236] on input "streamen ... lopen" at bounding box center [678, 241] width 10 height 10
radio input "true"
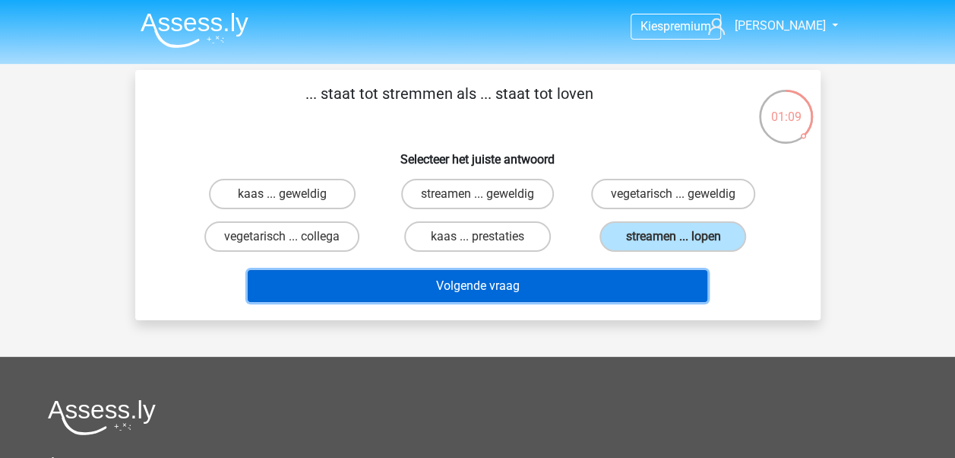
click at [609, 290] on button "Volgende vraag" at bounding box center [478, 286] width 460 height 32
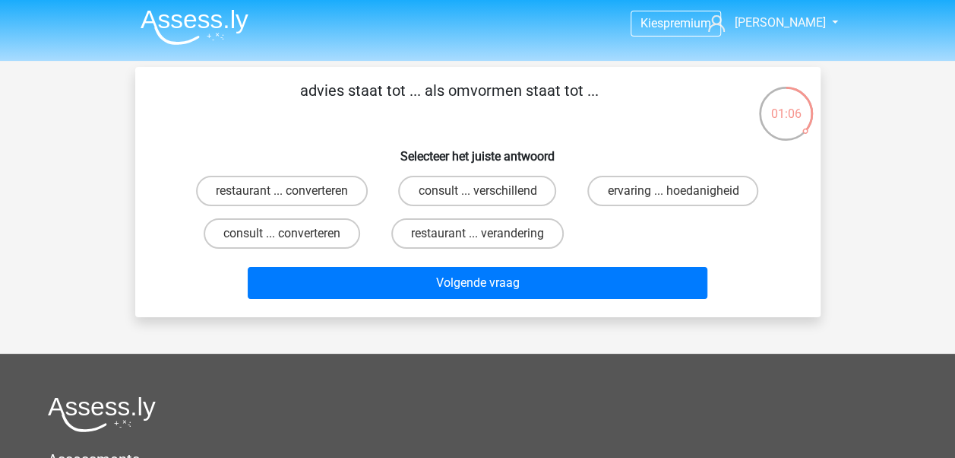
scroll to position [2, 0]
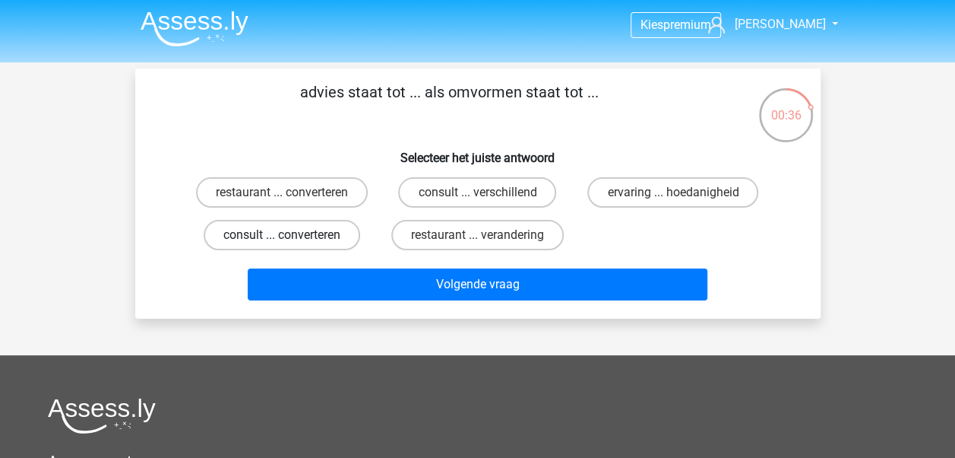
click at [292, 237] on label "consult ... converteren" at bounding box center [282, 235] width 157 height 30
click at [292, 237] on input "consult ... converteren" at bounding box center [287, 240] width 10 height 10
radio input "true"
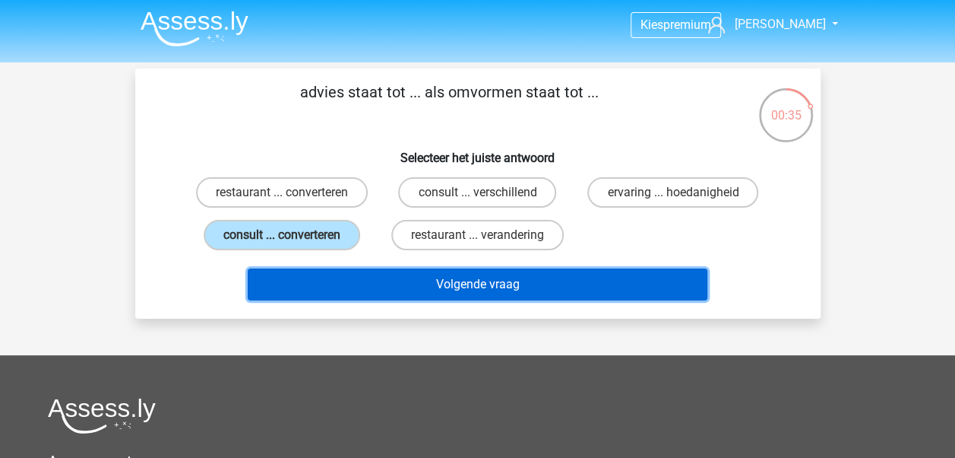
click at [348, 276] on button "Volgende vraag" at bounding box center [478, 284] width 460 height 32
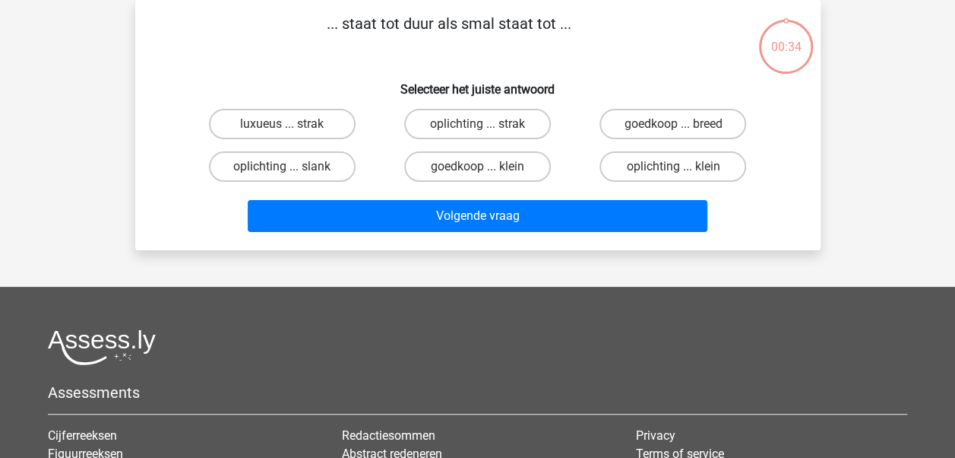
scroll to position [0, 0]
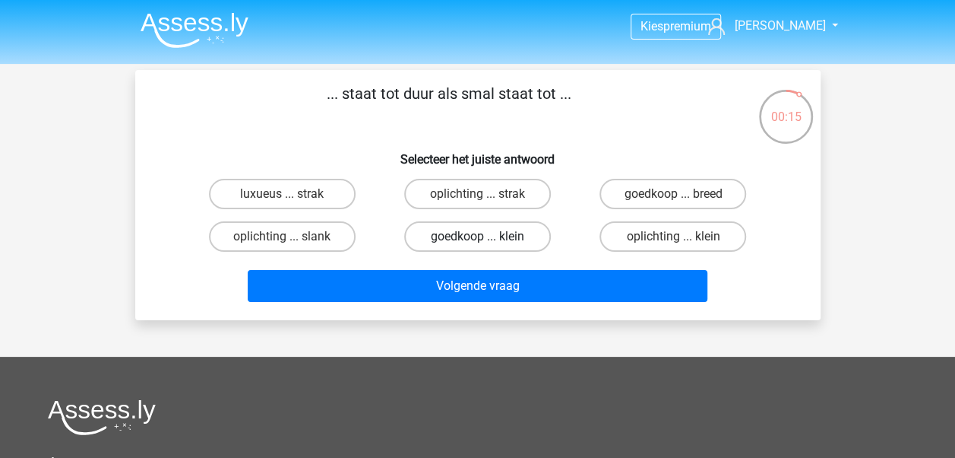
click at [511, 234] on label "goedkoop ... klein" at bounding box center [477, 236] width 147 height 30
click at [487, 236] on input "goedkoop ... klein" at bounding box center [482, 241] width 10 height 10
radio input "true"
click at [633, 185] on label "goedkoop ... breed" at bounding box center [673, 194] width 147 height 30
click at [673, 194] on input "goedkoop ... breed" at bounding box center [678, 199] width 10 height 10
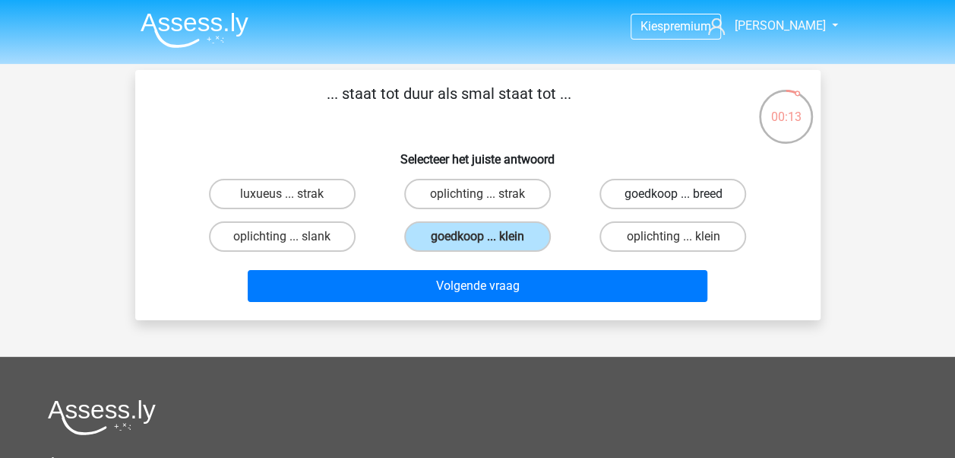
radio input "true"
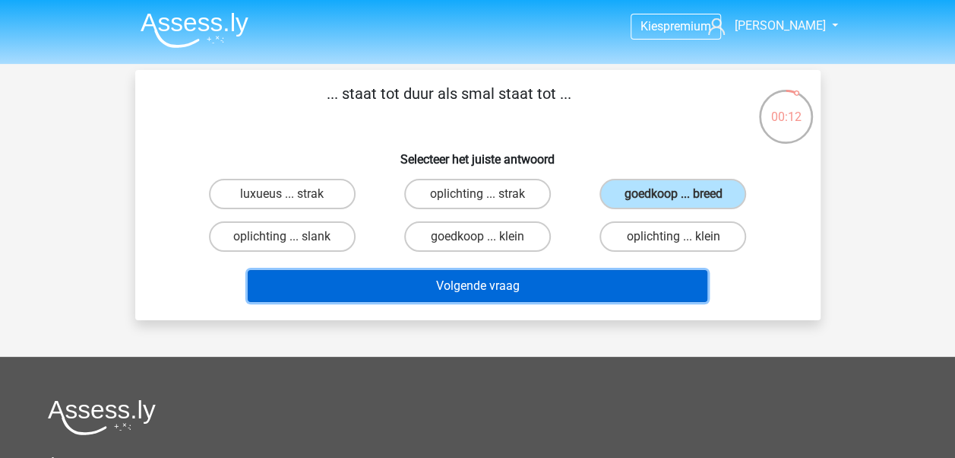
click at [579, 289] on button "Volgende vraag" at bounding box center [478, 286] width 460 height 32
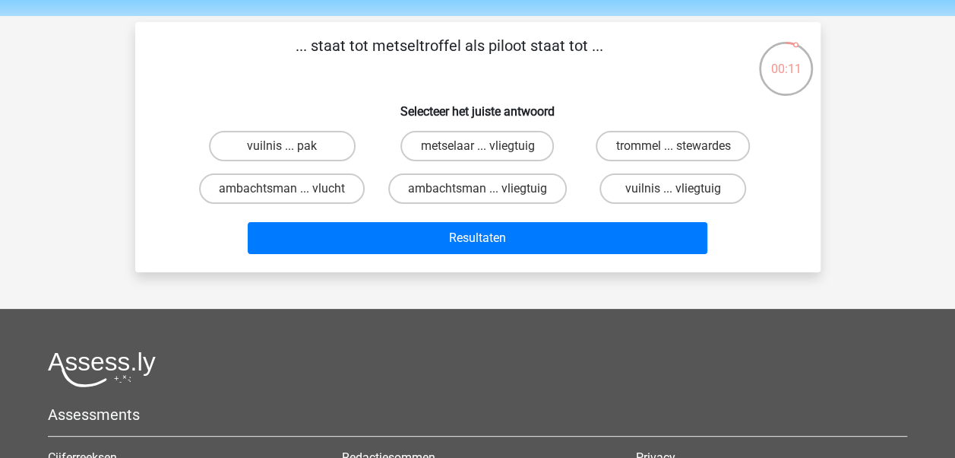
scroll to position [39, 0]
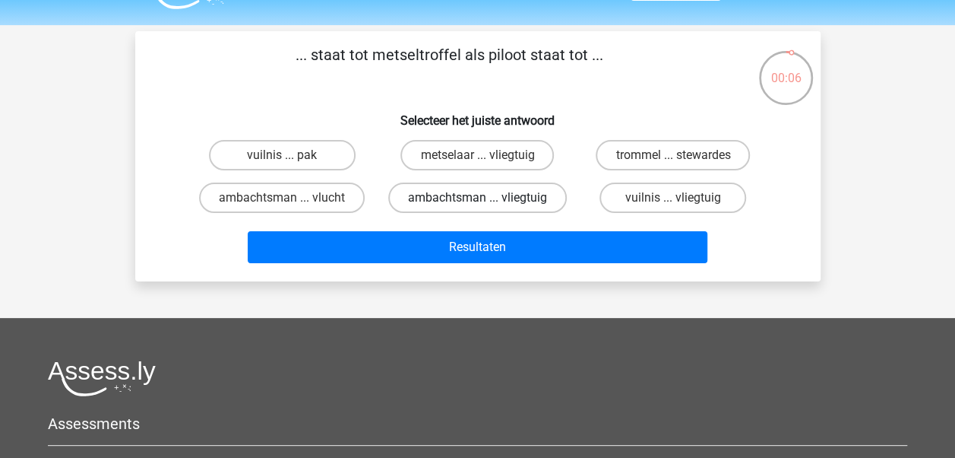
click at [496, 200] on label "ambachtsman ... vliegtuig" at bounding box center [477, 197] width 179 height 30
click at [487, 200] on input "ambachtsman ... vliegtuig" at bounding box center [482, 203] width 10 height 10
radio input "true"
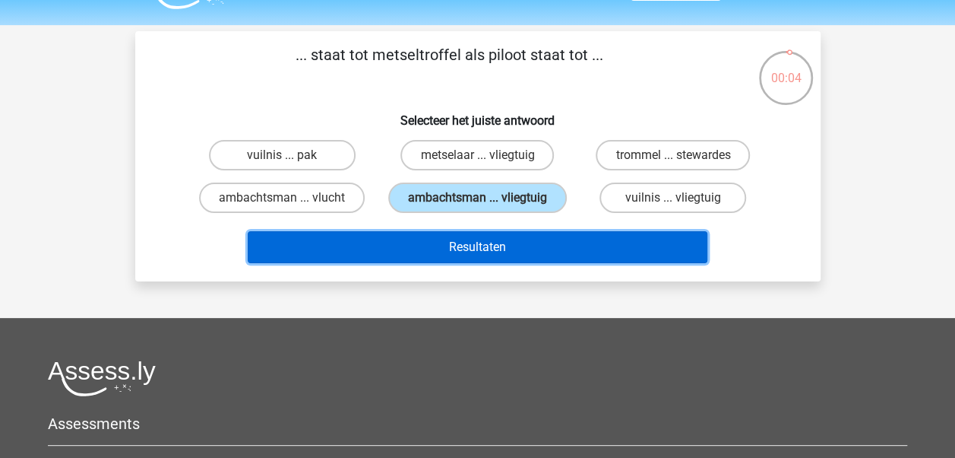
click at [512, 245] on button "Resultaten" at bounding box center [478, 247] width 460 height 32
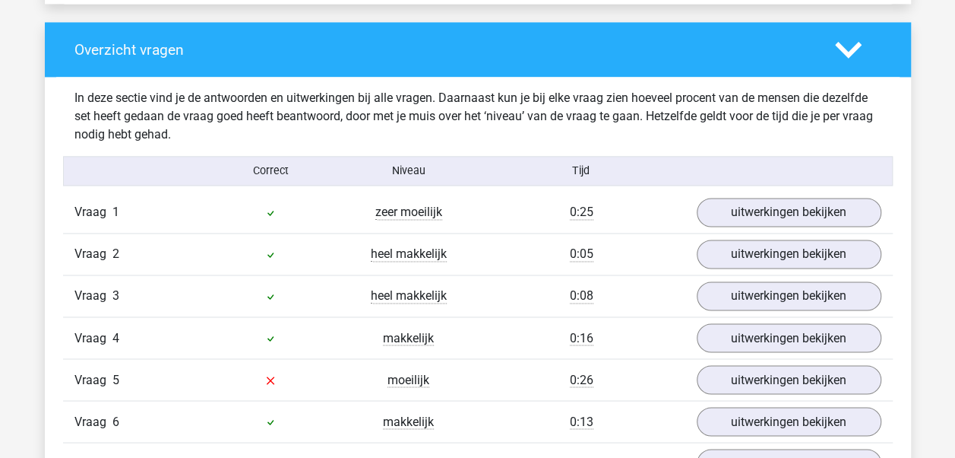
scroll to position [1375, 0]
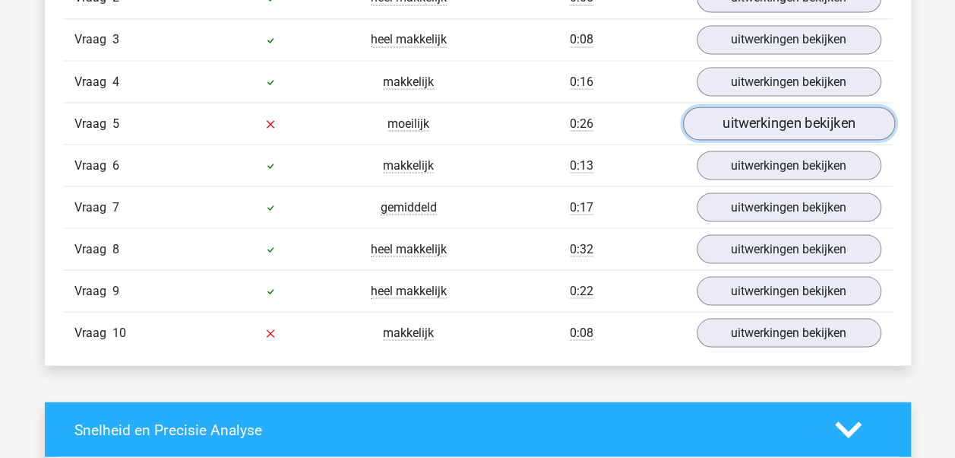
click at [745, 117] on link "uitwerkingen bekijken" at bounding box center [789, 123] width 212 height 33
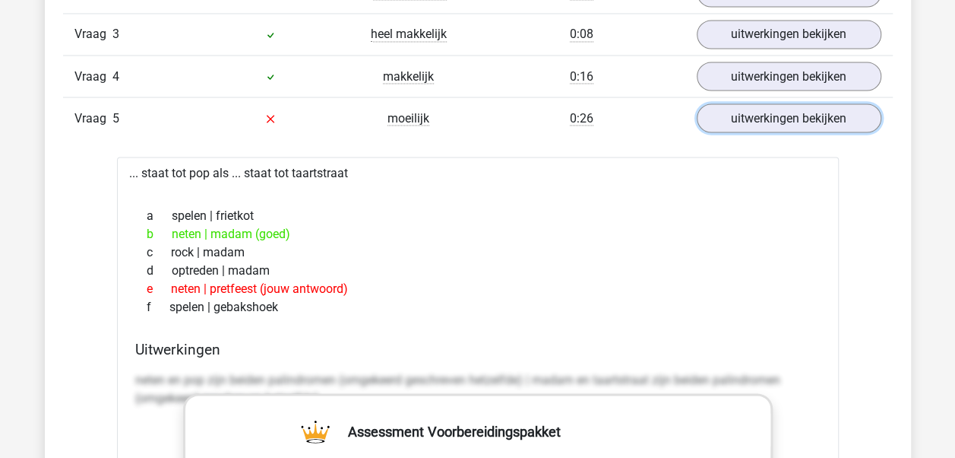
scroll to position [1381, 0]
click at [745, 108] on link "uitwerkingen bekijken" at bounding box center [789, 117] width 212 height 33
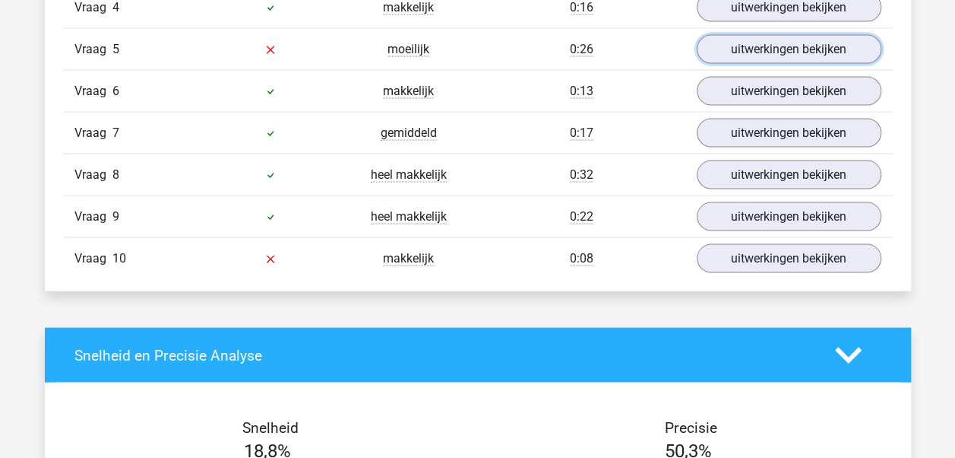
scroll to position [1450, 0]
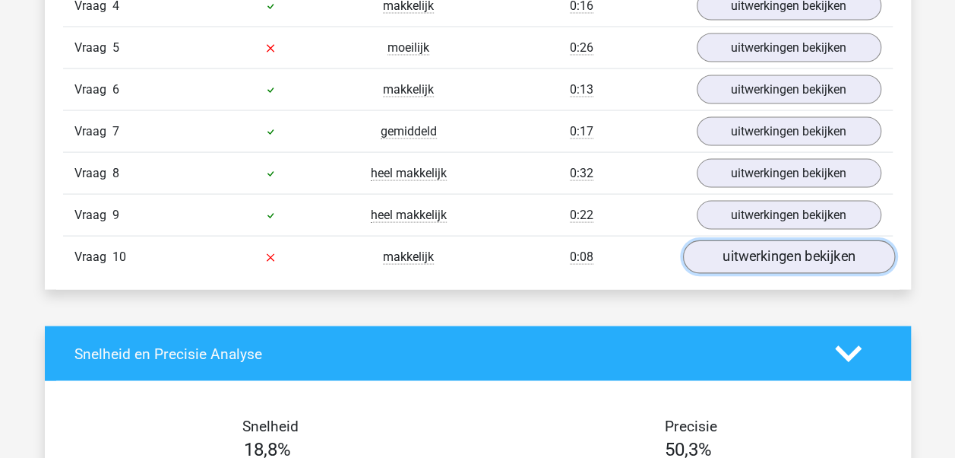
click at [724, 241] on link "uitwerkingen bekijken" at bounding box center [789, 257] width 212 height 33
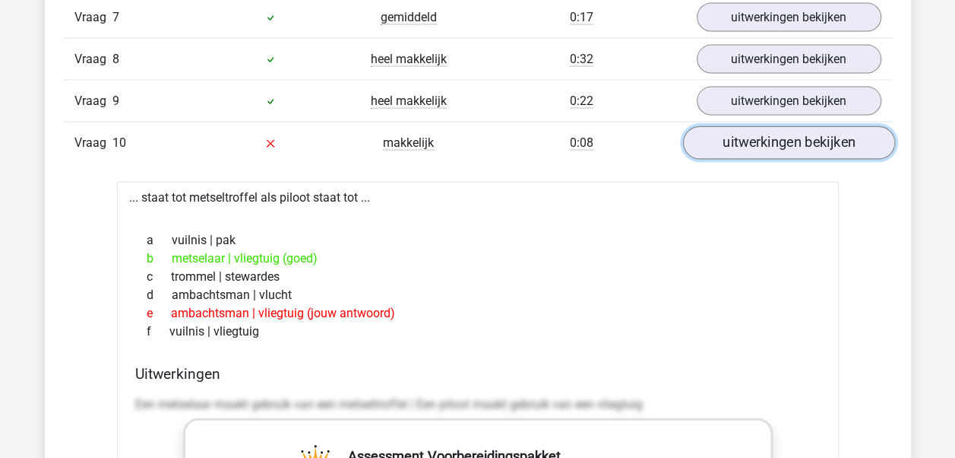
scroll to position [1589, 0]
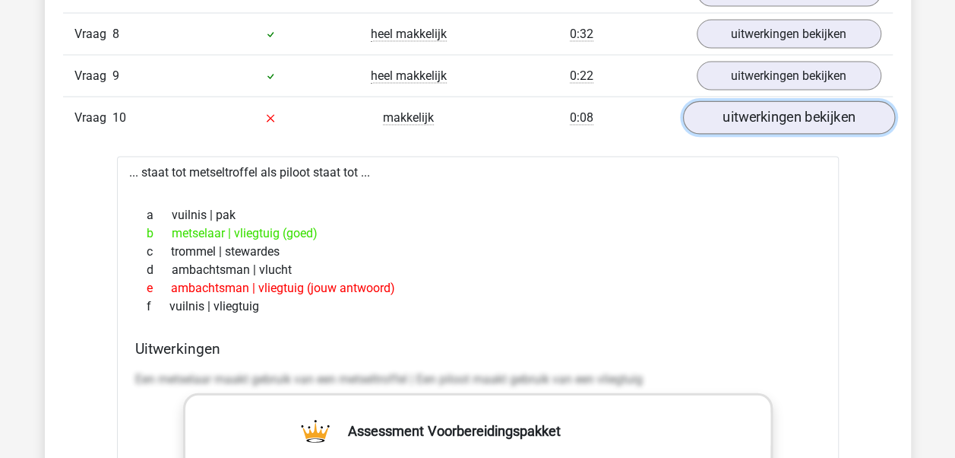
click at [759, 117] on link "uitwerkingen bekijken" at bounding box center [789, 118] width 212 height 33
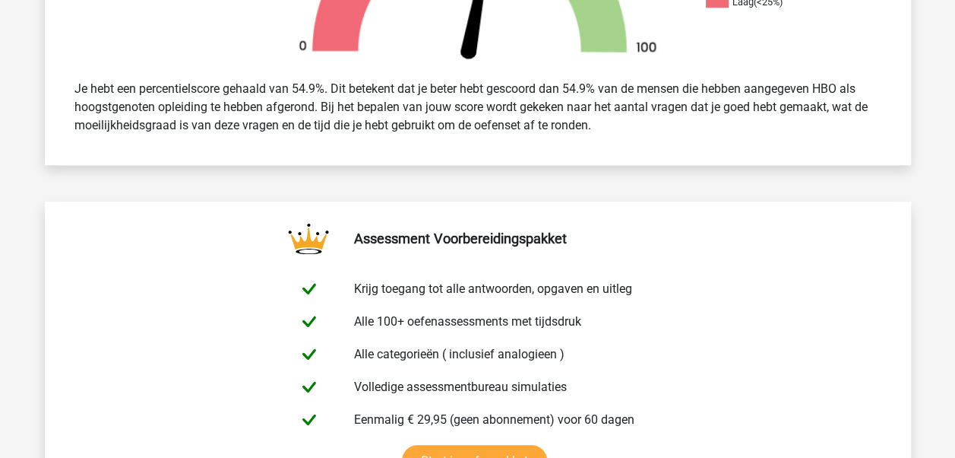
scroll to position [273, 0]
